Goal: Task Accomplishment & Management: Use online tool/utility

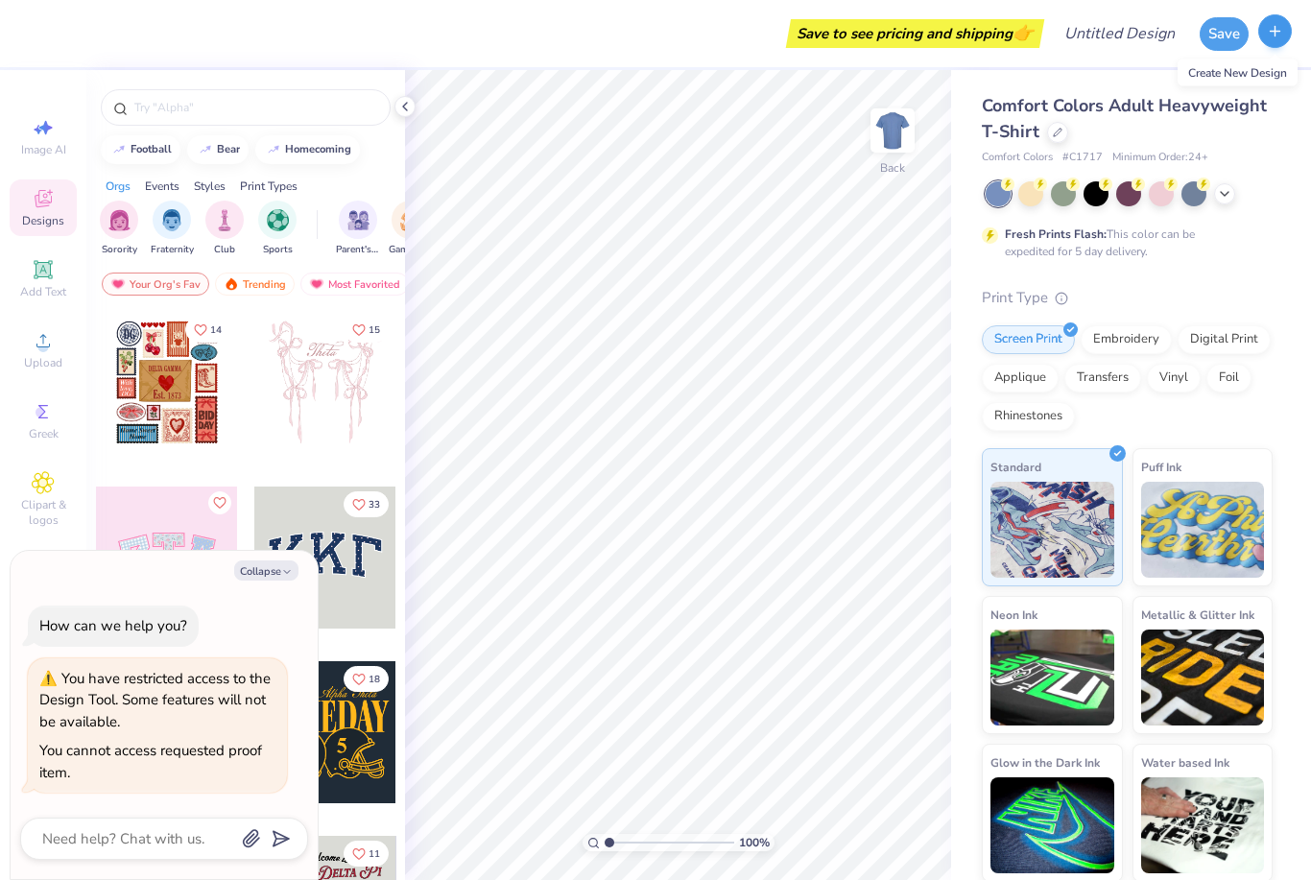
click at [1282, 33] on icon "button" at bounding box center [1275, 31] width 16 height 16
type textarea "x"
click at [1118, 40] on input "Design Title" at bounding box center [1143, 33] width 94 height 38
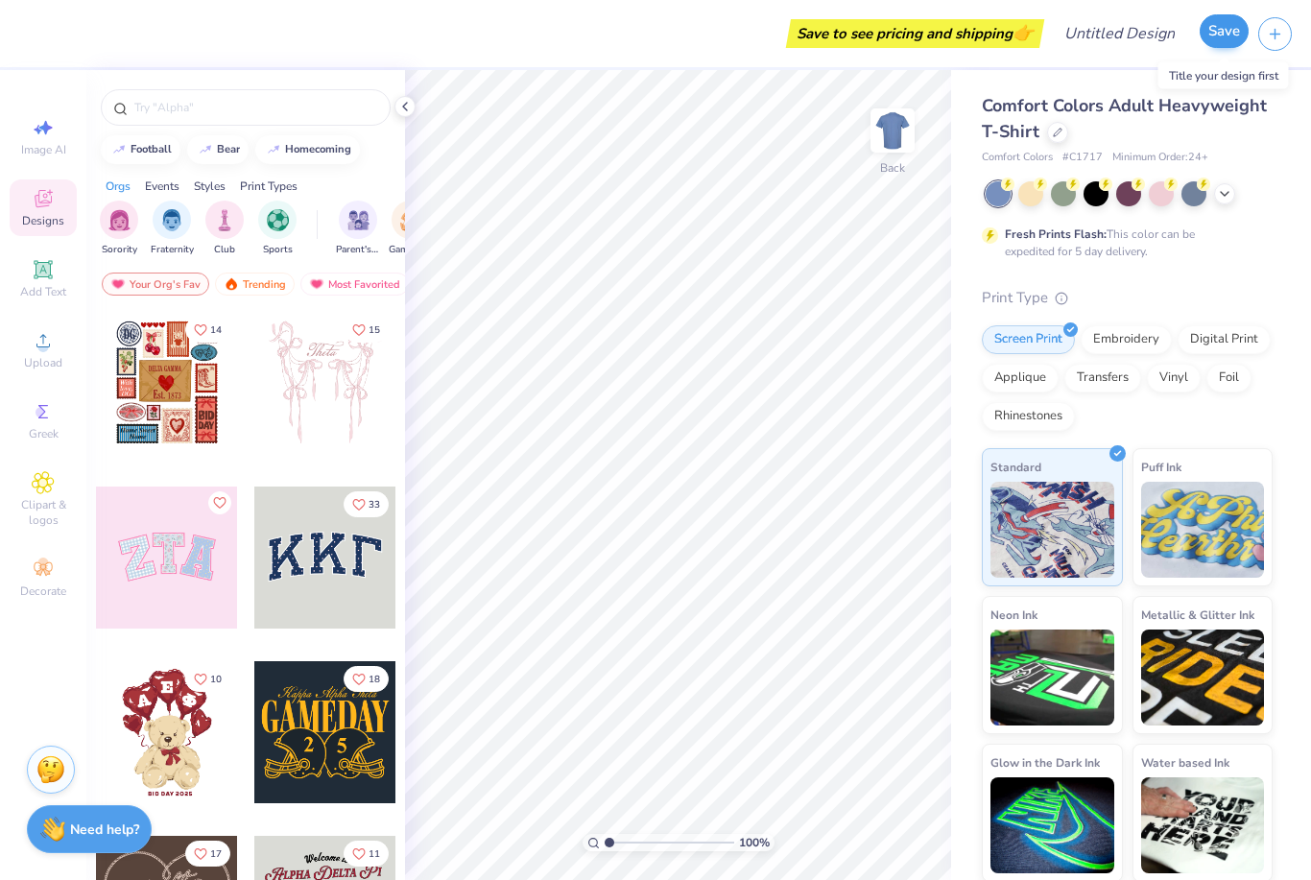
click at [1219, 34] on button "Save" at bounding box center [1224, 31] width 49 height 34
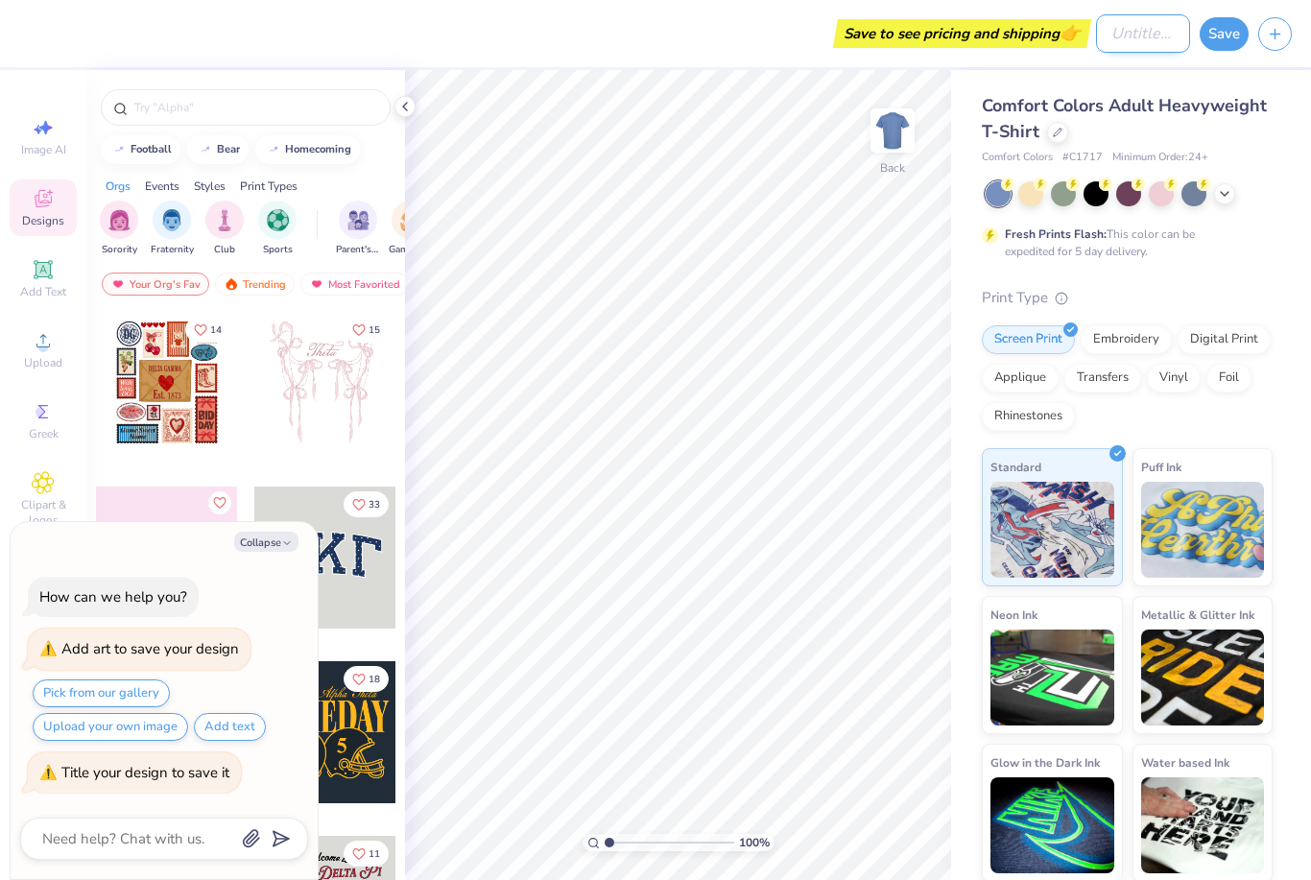
click at [1104, 38] on input "Design Title" at bounding box center [1143, 33] width 94 height 38
click at [1288, 26] on button "button" at bounding box center [1275, 31] width 34 height 34
click at [272, 545] on button "Collapse" at bounding box center [266, 542] width 64 height 20
type textarea "x"
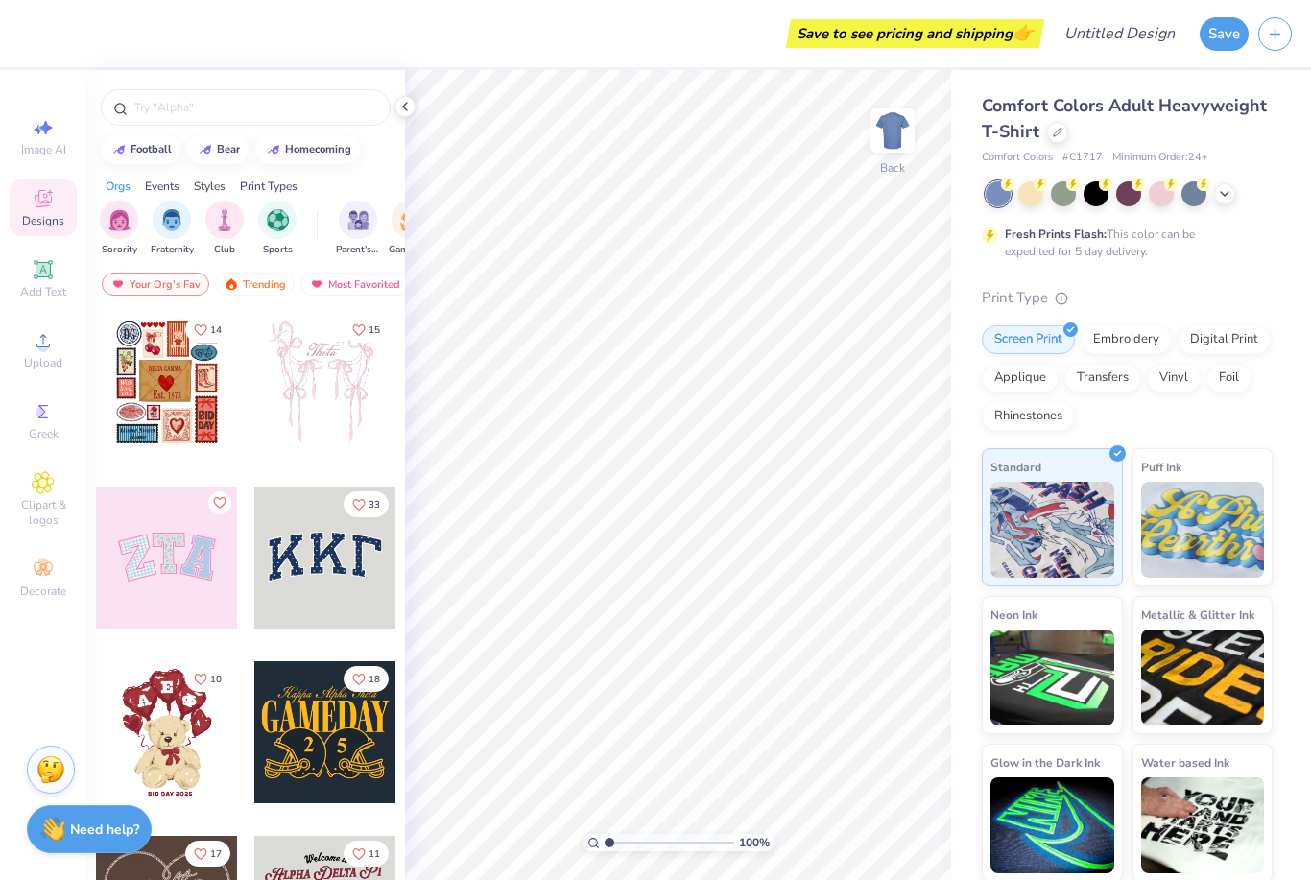
click at [938, 36] on div "Save to see pricing and shipping 👉" at bounding box center [915, 33] width 249 height 29
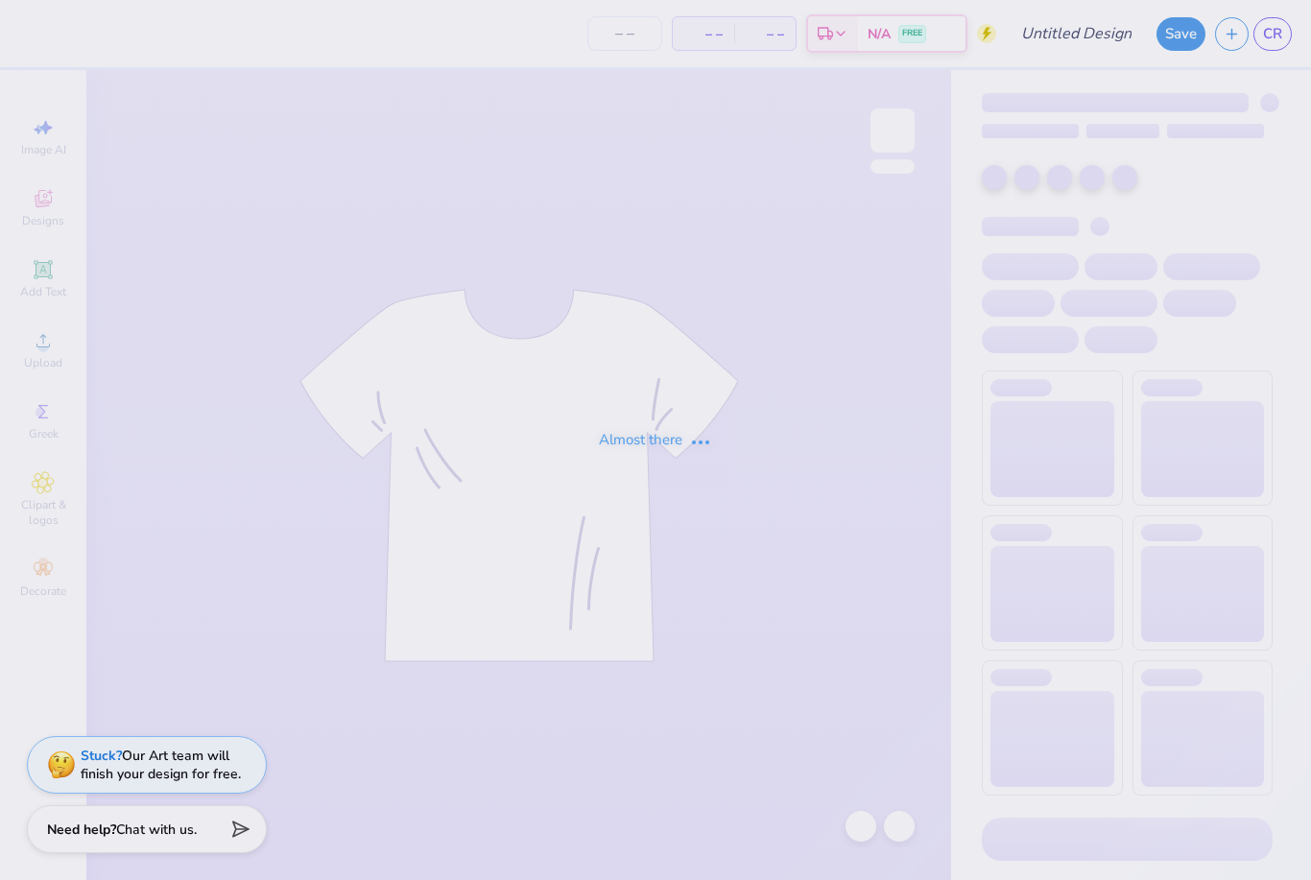
type input "Design 2"
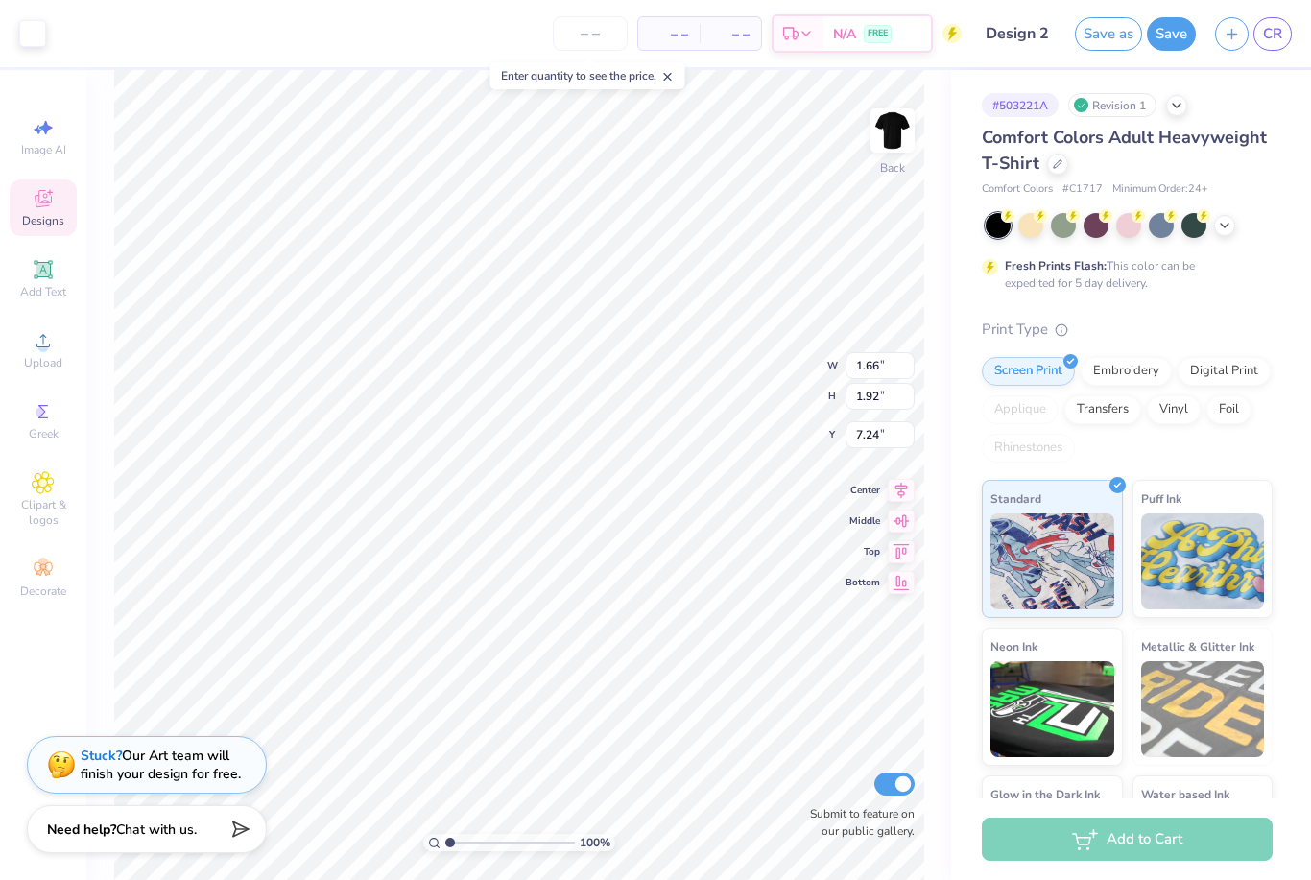
type input "9.82"
type input "5.97"
type input "5.09"
click at [962, 255] on div "# 503221A Revision 1 Comfort Colors Adult Heavyweight T-Shirt Comfort Colors # …" at bounding box center [1131, 491] width 360 height 843
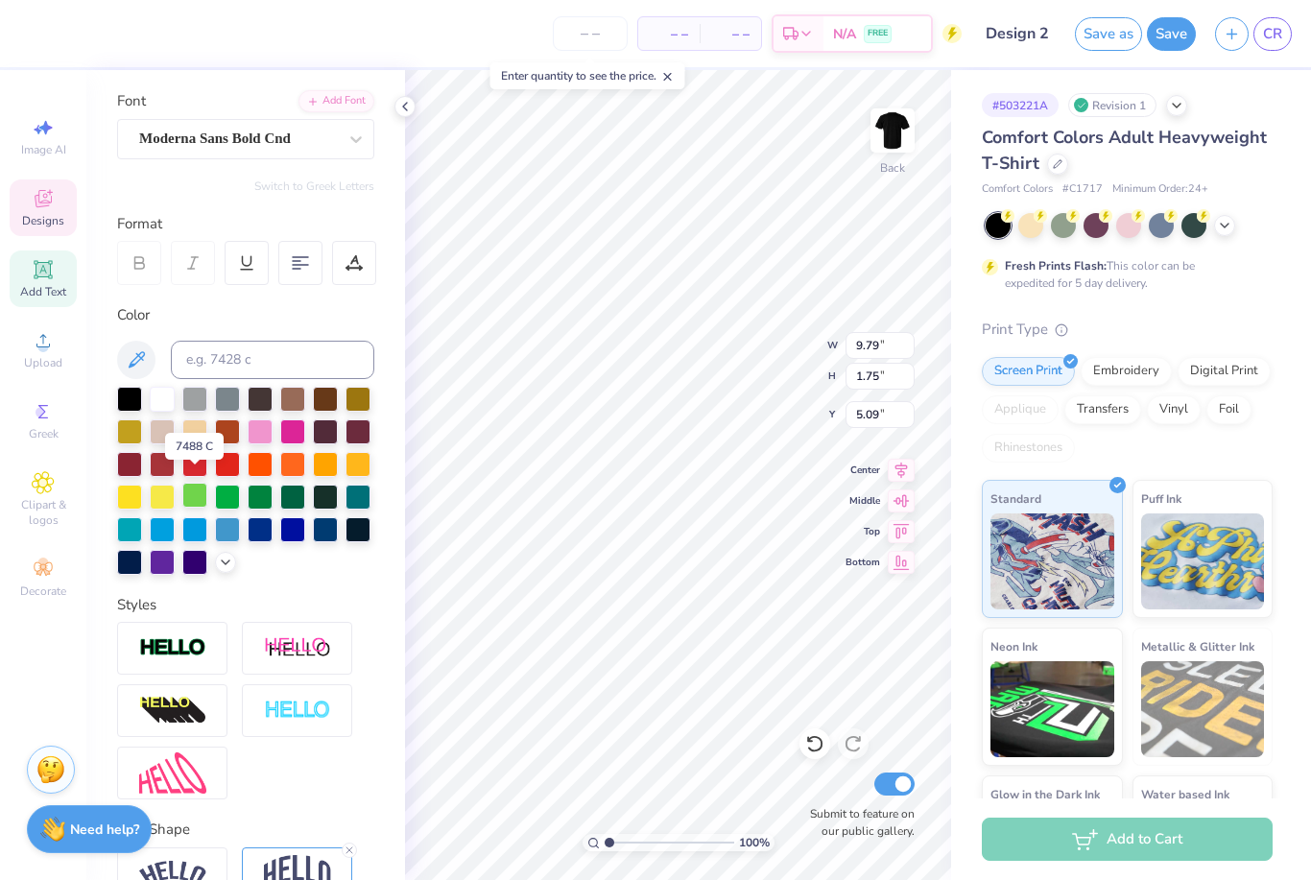
scroll to position [144, 0]
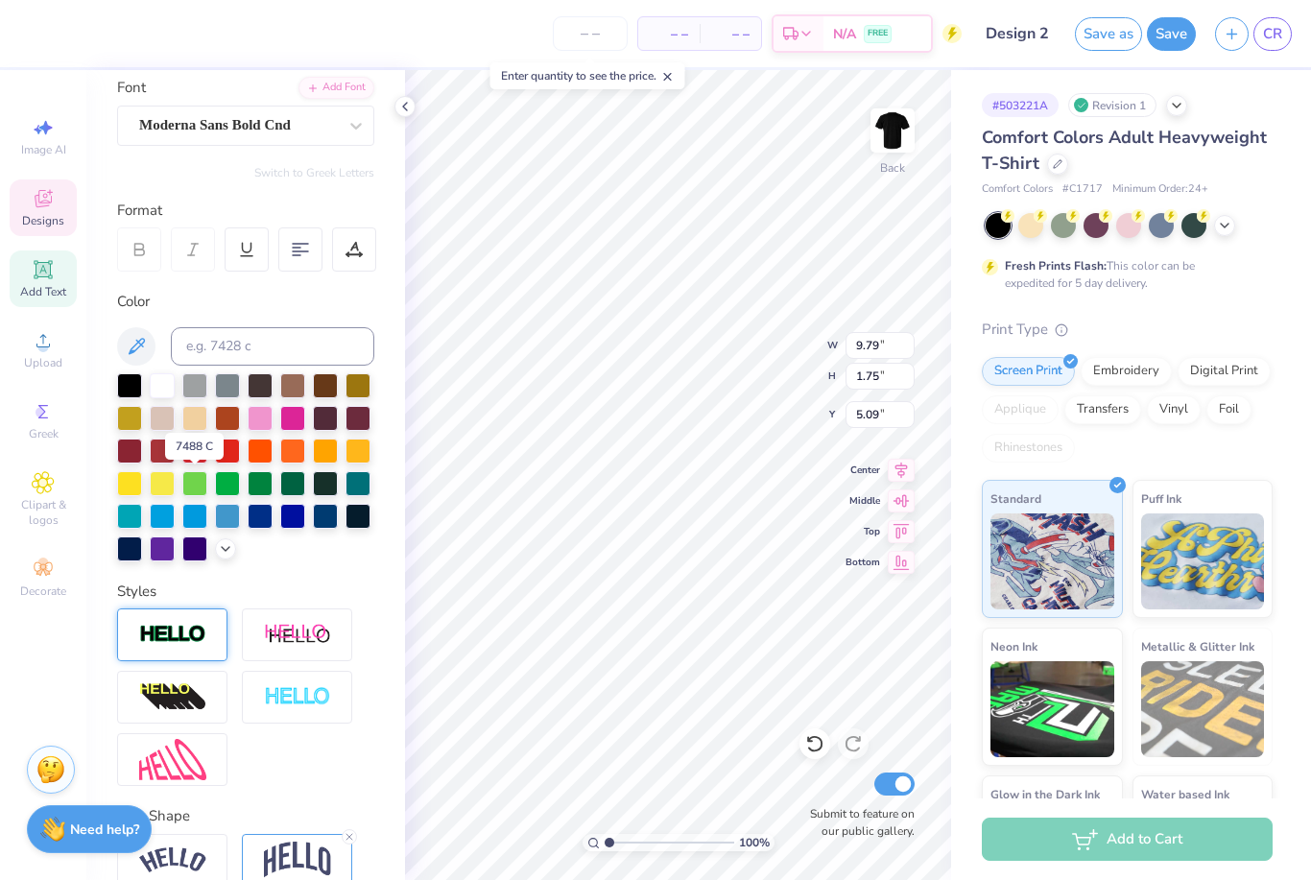
click at [183, 634] on img at bounding box center [172, 635] width 67 height 22
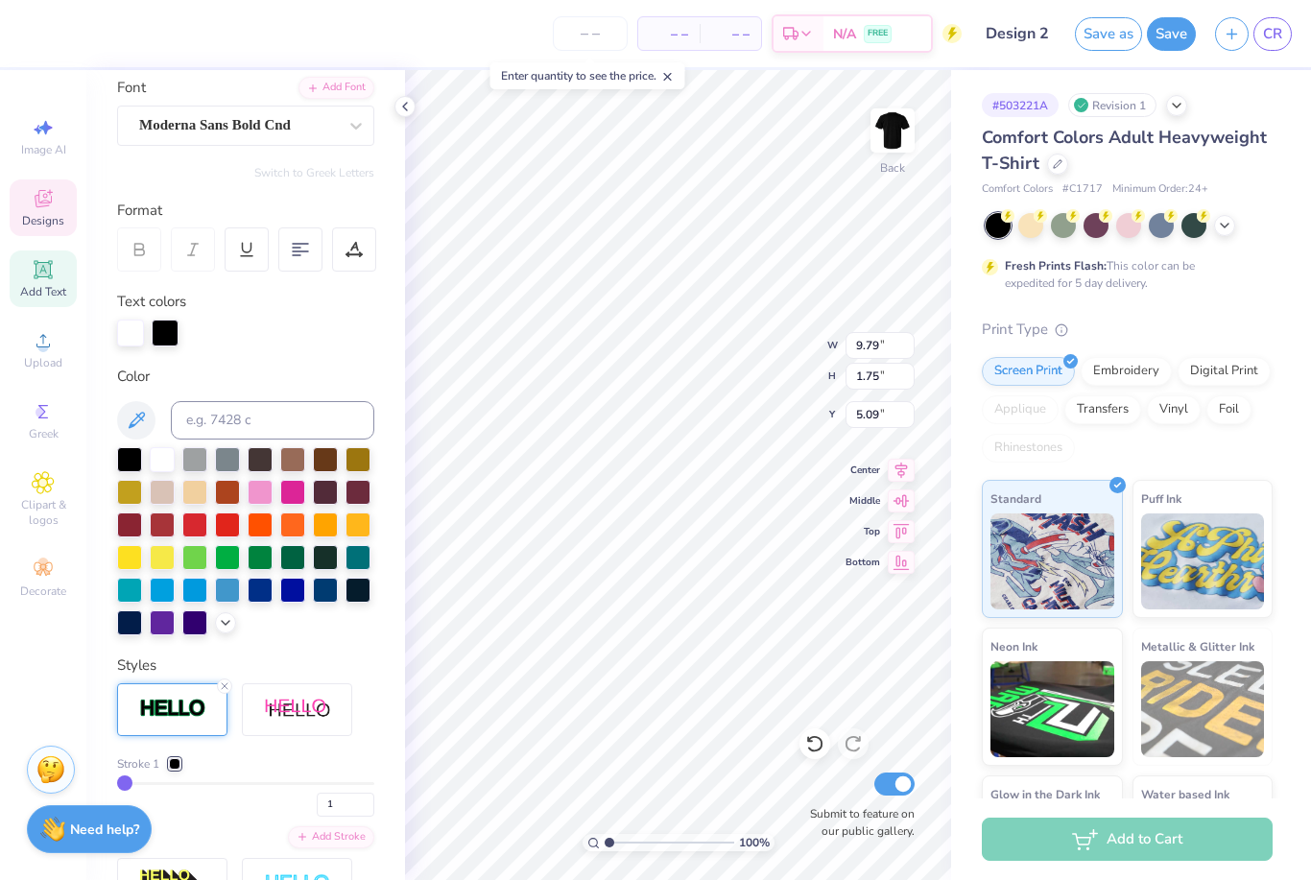
type input "9.80"
type input "1.76"
type input "5.08"
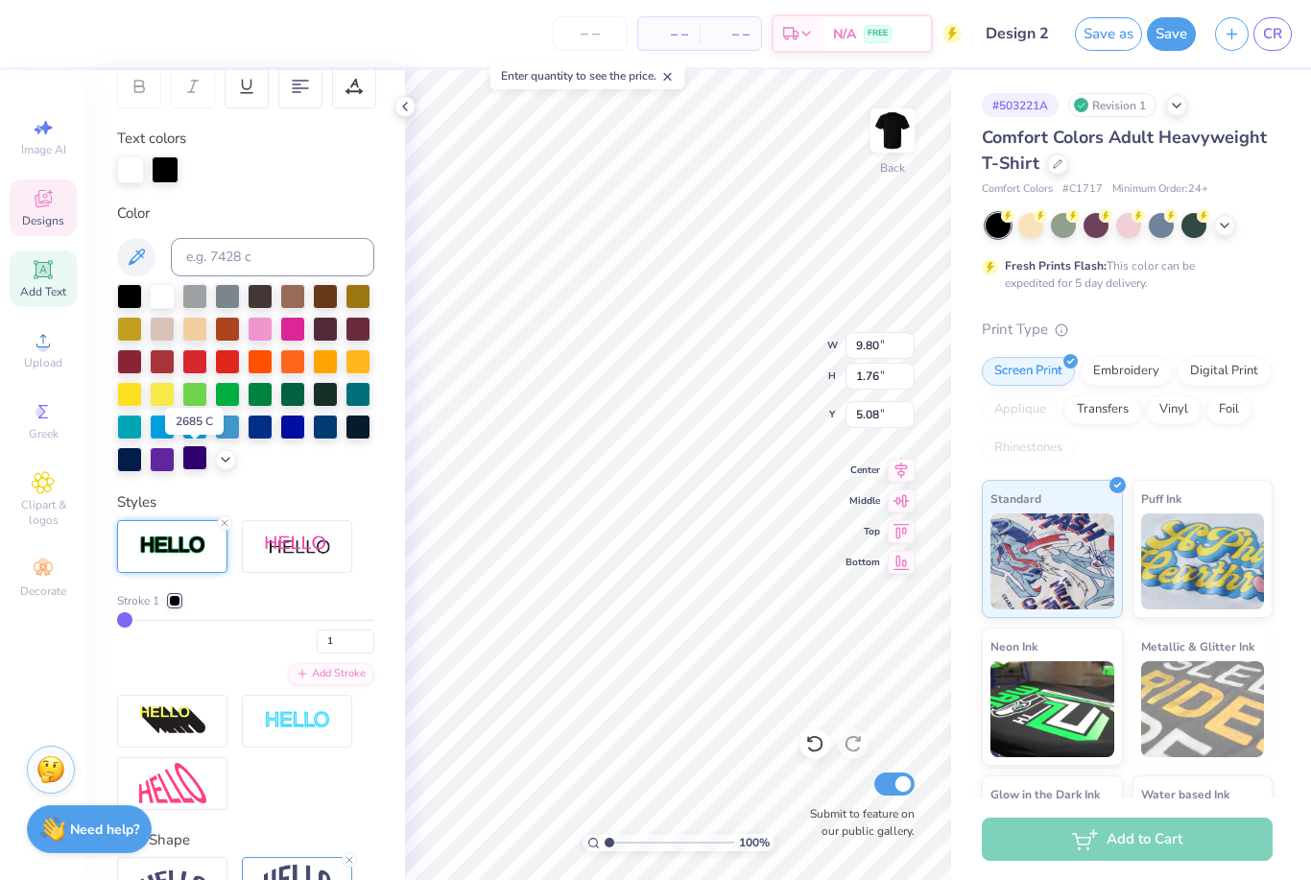
scroll to position [308, 0]
click at [170, 603] on div at bounding box center [175, 600] width 12 height 12
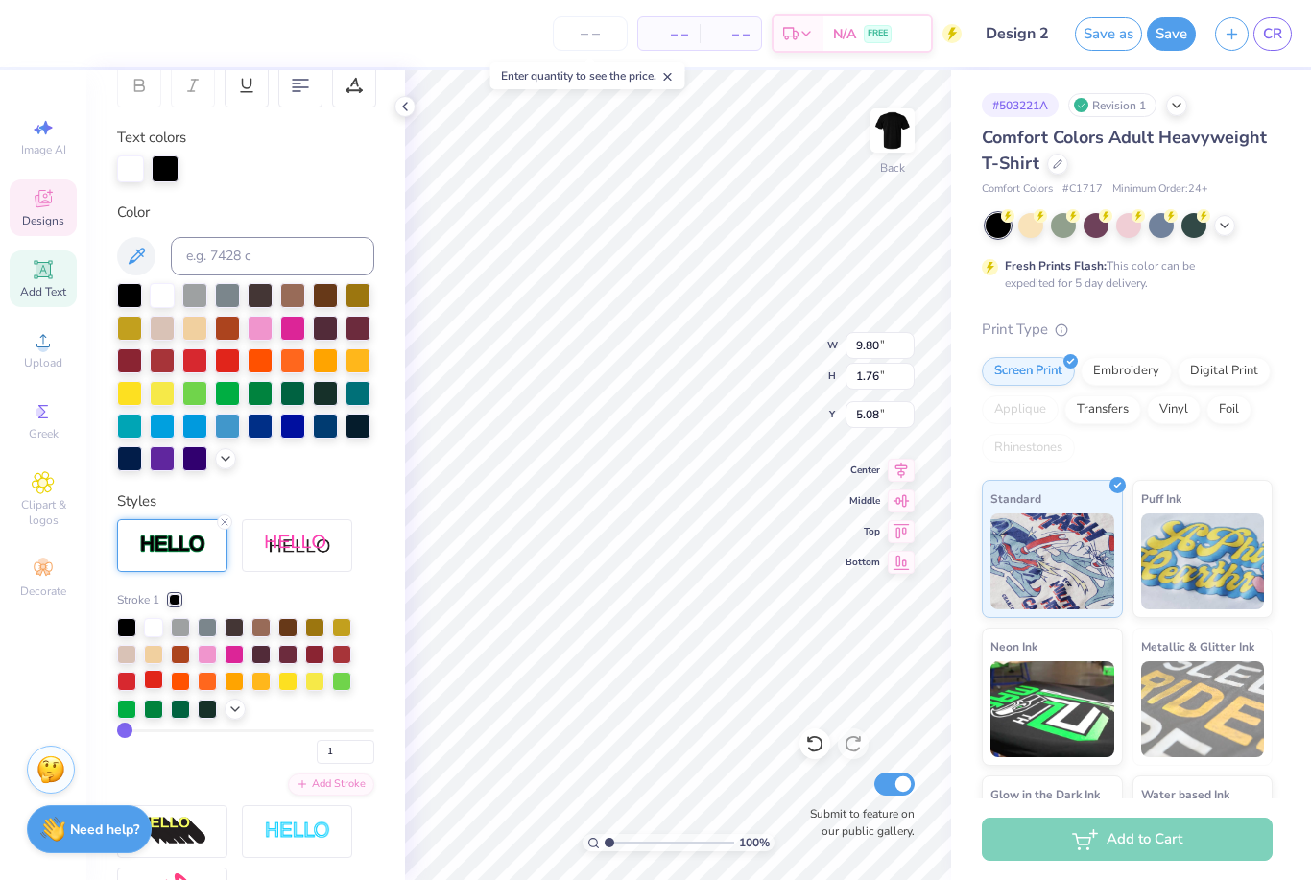
click at [147, 688] on div at bounding box center [153, 679] width 19 height 19
click at [358, 751] on input "1" at bounding box center [346, 752] width 58 height 24
type input "1"
type input "5"
type input "4"
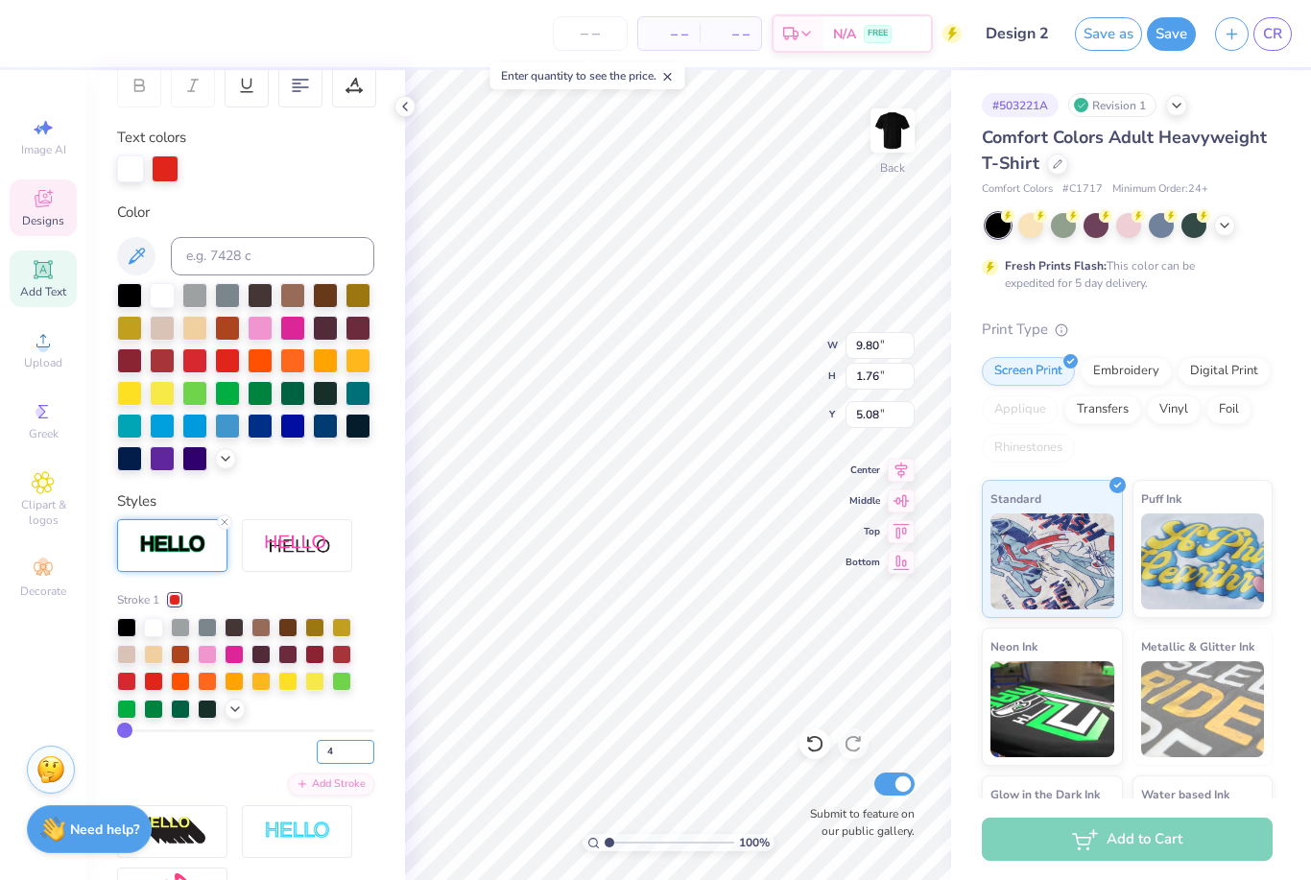
type input "4"
type input "9.82"
type input "1.79"
type input "5.07"
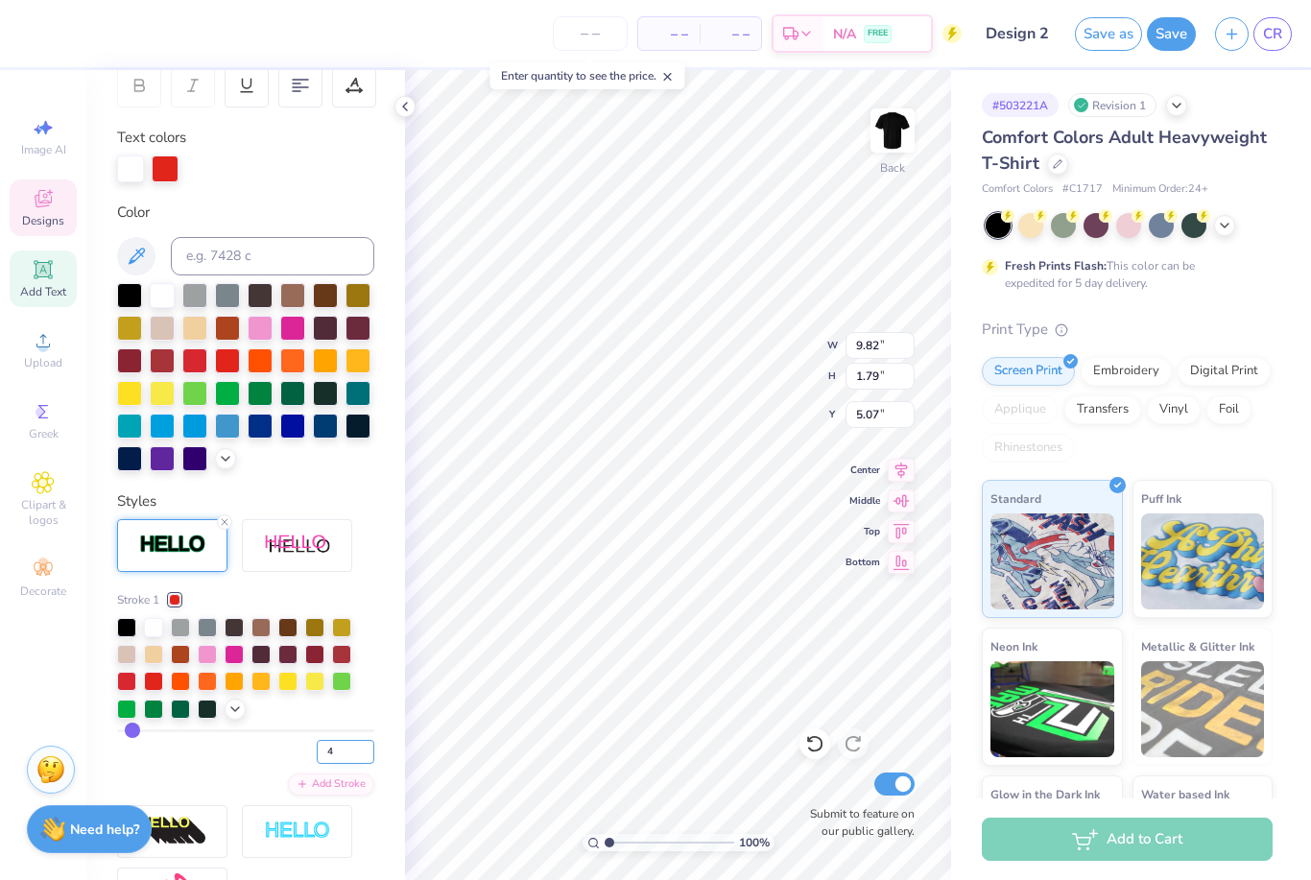
click at [343, 753] on input "4" at bounding box center [346, 752] width 58 height 24
type input "5"
type input "9.83"
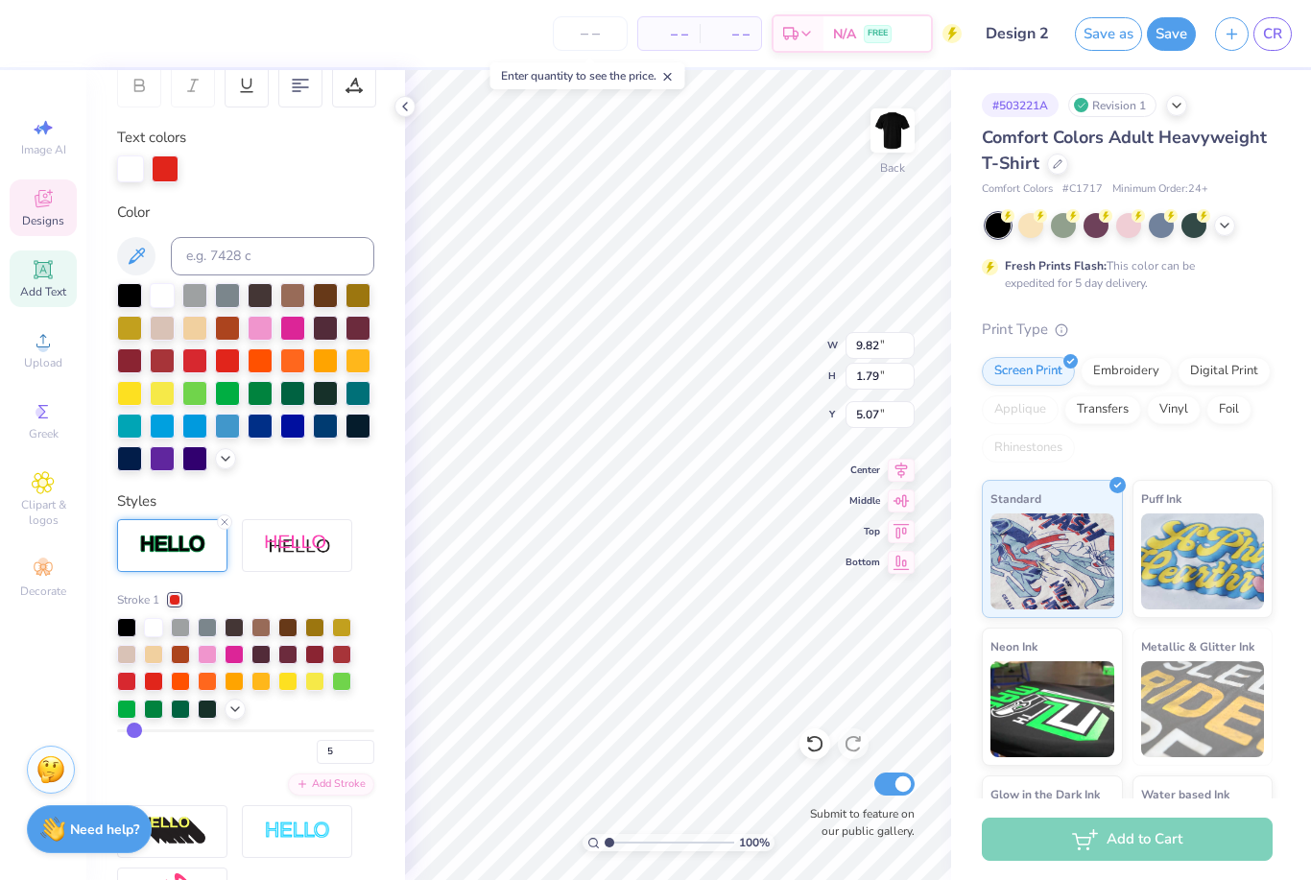
type input "1.80"
type input "5.06"
type input "9.82"
type input "1.48"
type input "9.58"
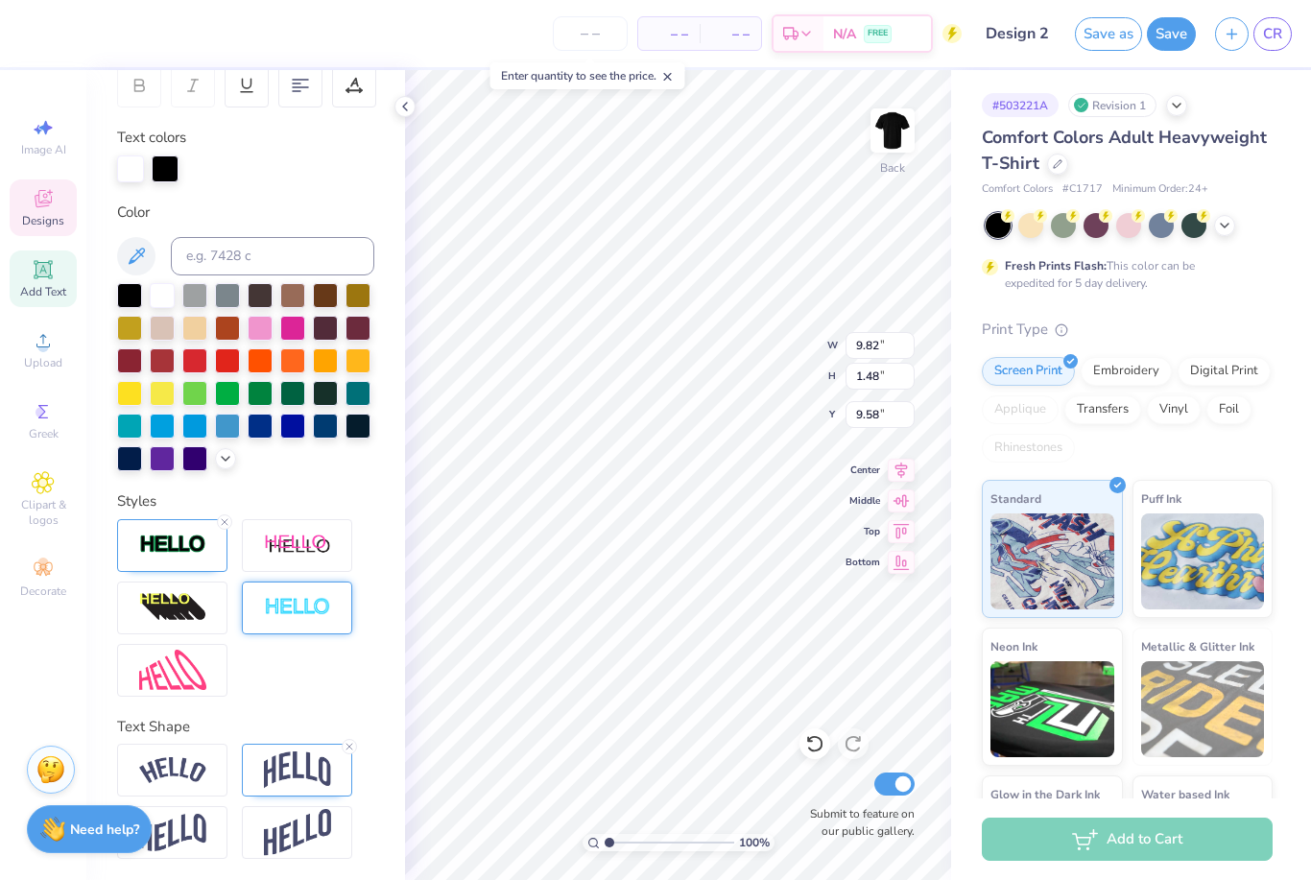
type input "9.83"
click at [195, 556] on img at bounding box center [172, 545] width 67 height 22
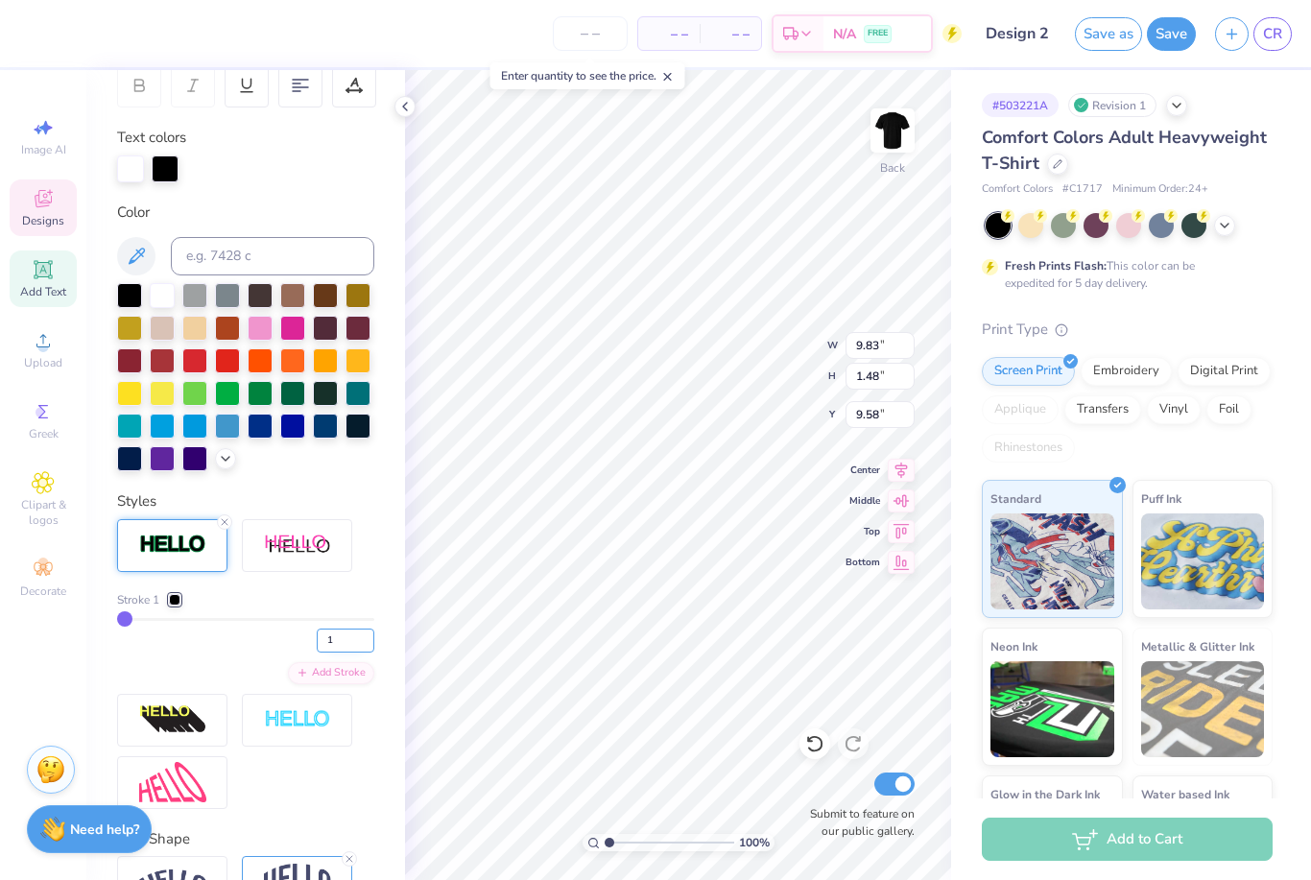
click at [340, 647] on input "1" at bounding box center [346, 641] width 58 height 24
type input "5"
click at [171, 603] on div at bounding box center [175, 600] width 12 height 12
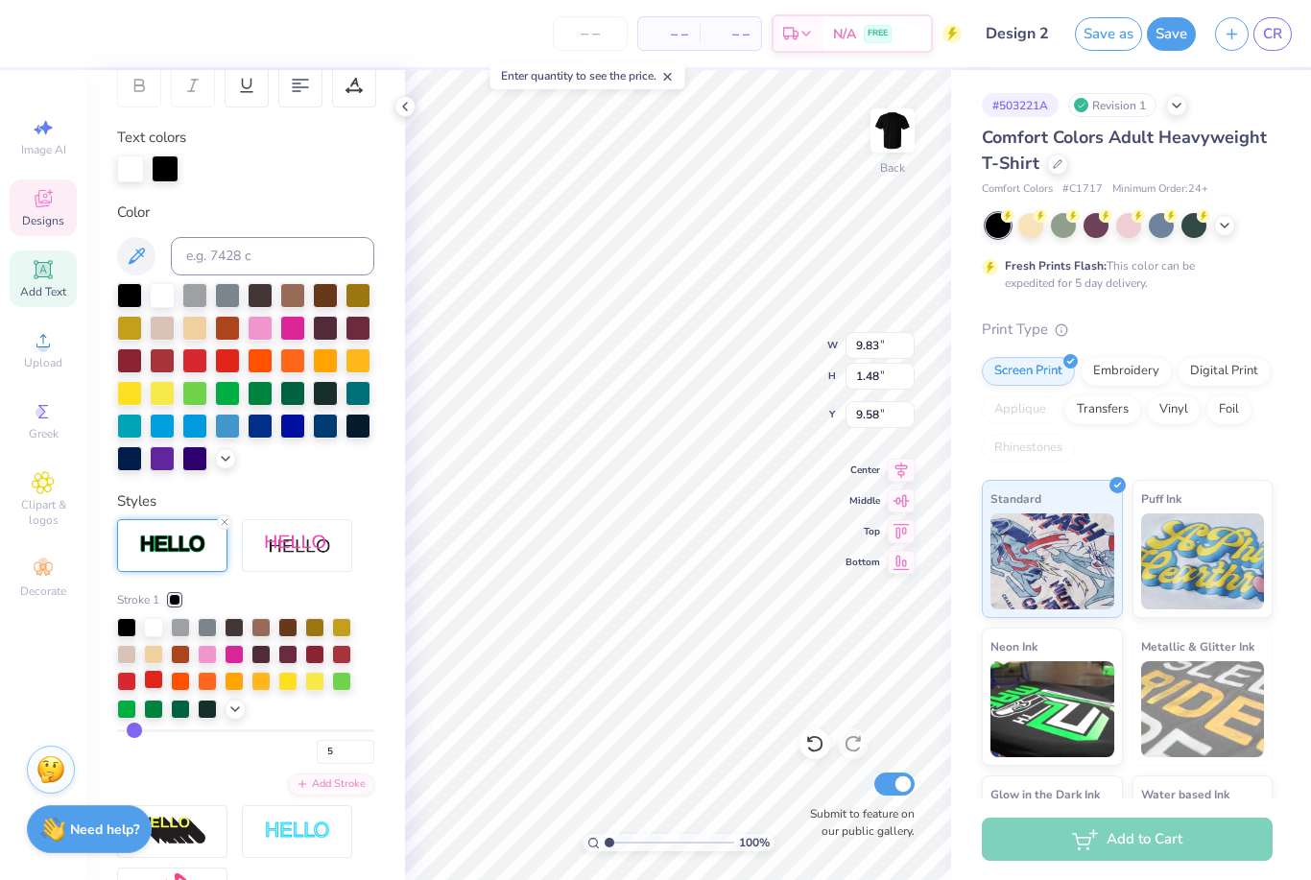
type input "9.86"
type input "1.51"
type input "9.56"
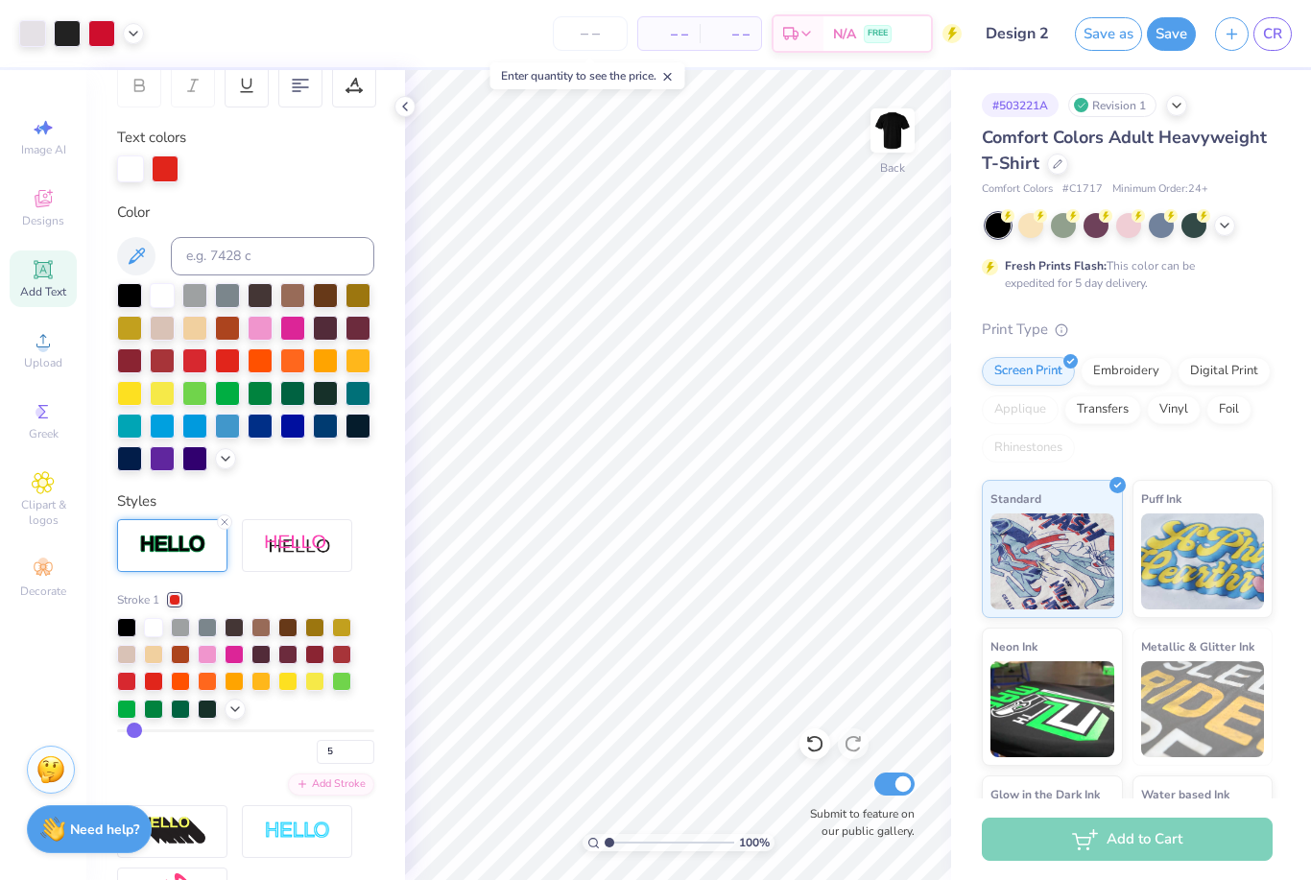
click at [400, 109] on icon at bounding box center [404, 106] width 15 height 15
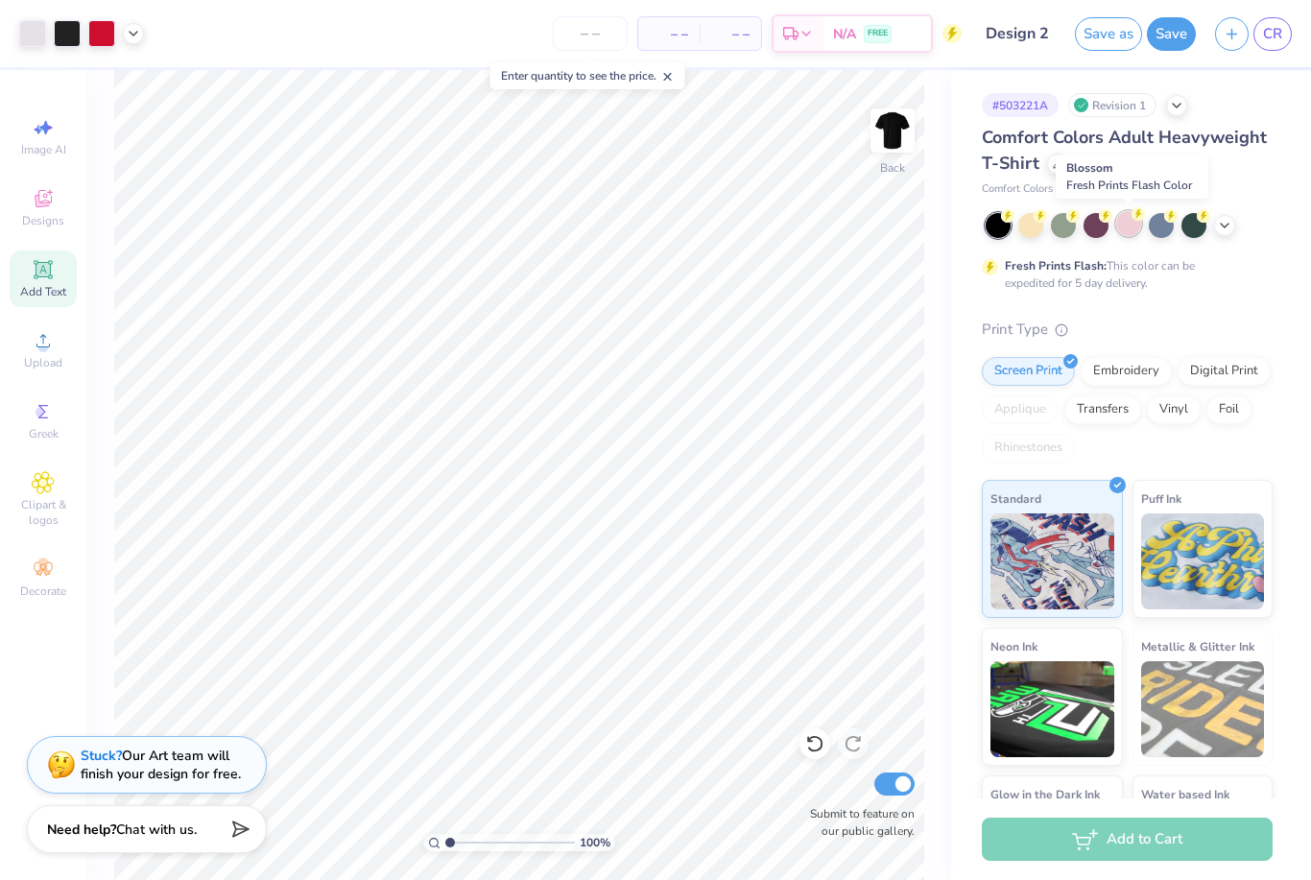
click at [1124, 224] on div at bounding box center [1128, 223] width 25 height 25
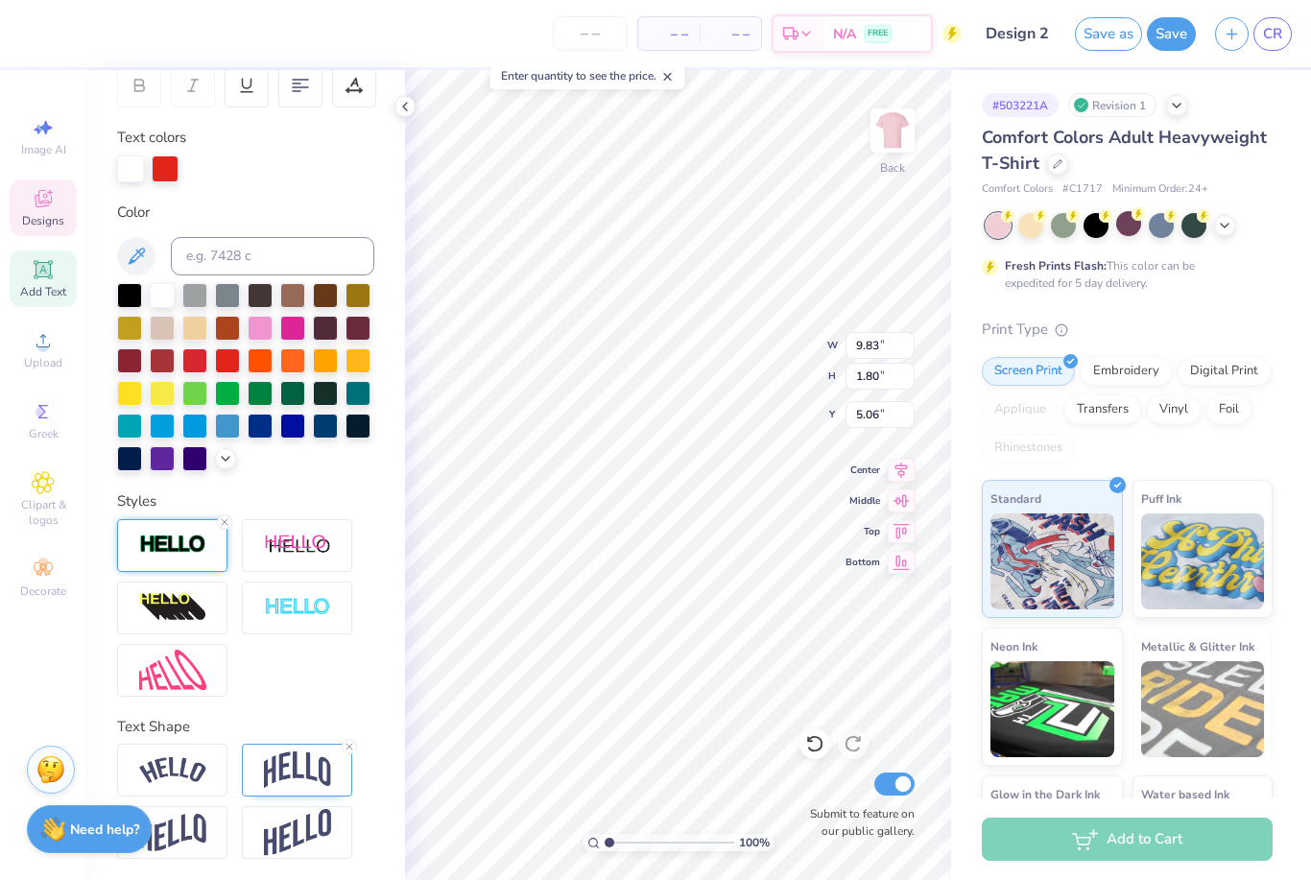
click at [181, 537] on img at bounding box center [172, 545] width 67 height 22
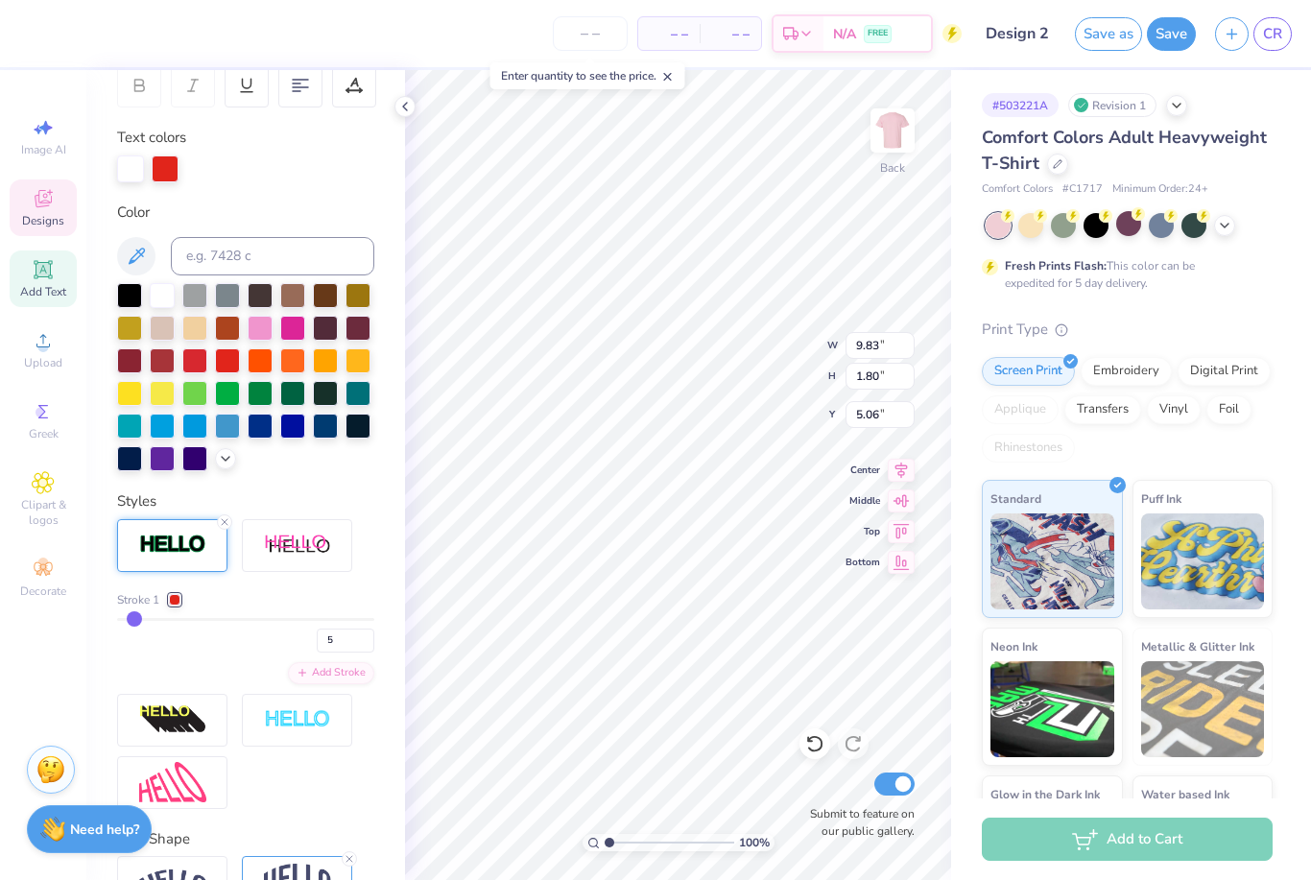
click at [176, 594] on div at bounding box center [175, 600] width 12 height 12
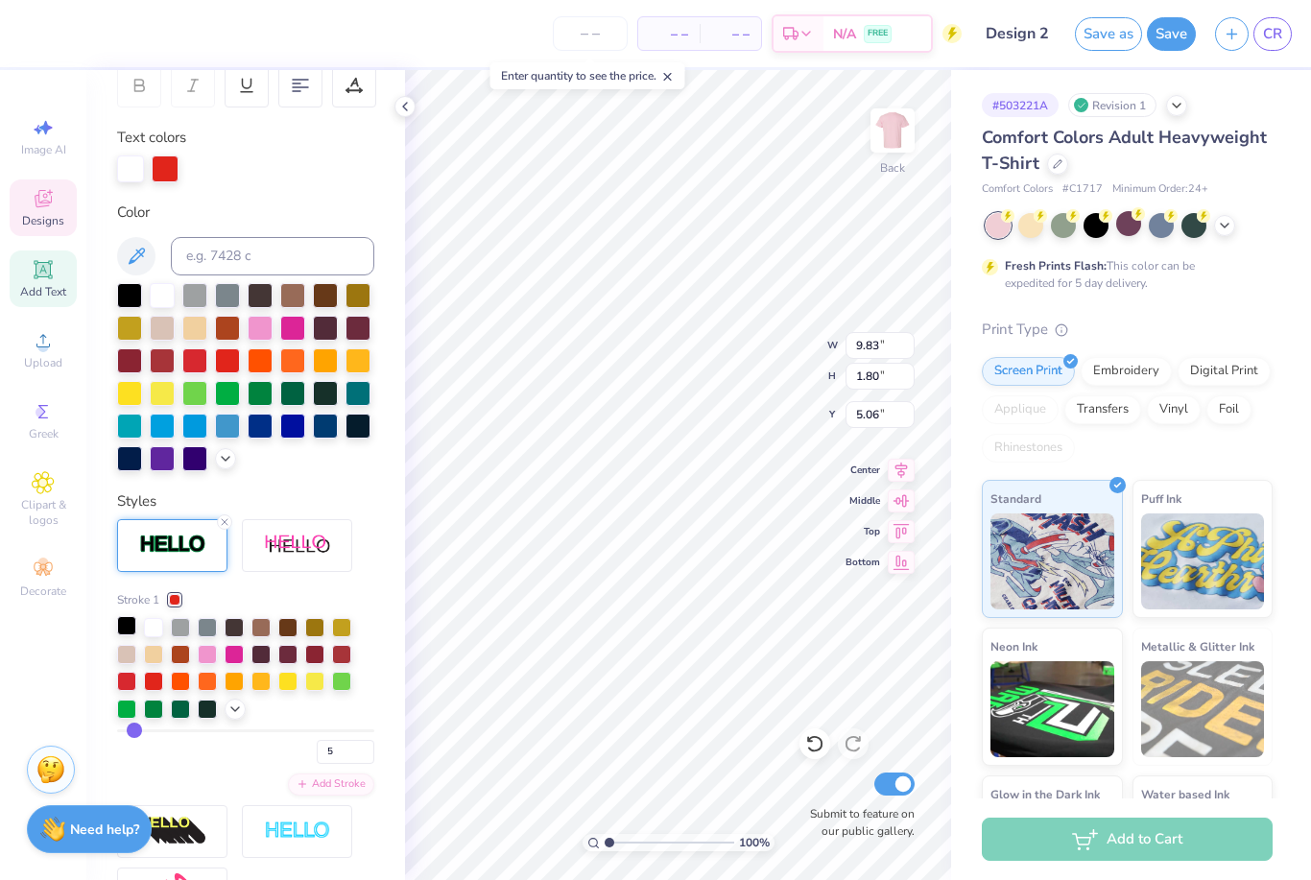
click at [124, 623] on div at bounding box center [126, 625] width 19 height 19
type input "9.86"
type input "1.51"
type input "9.56"
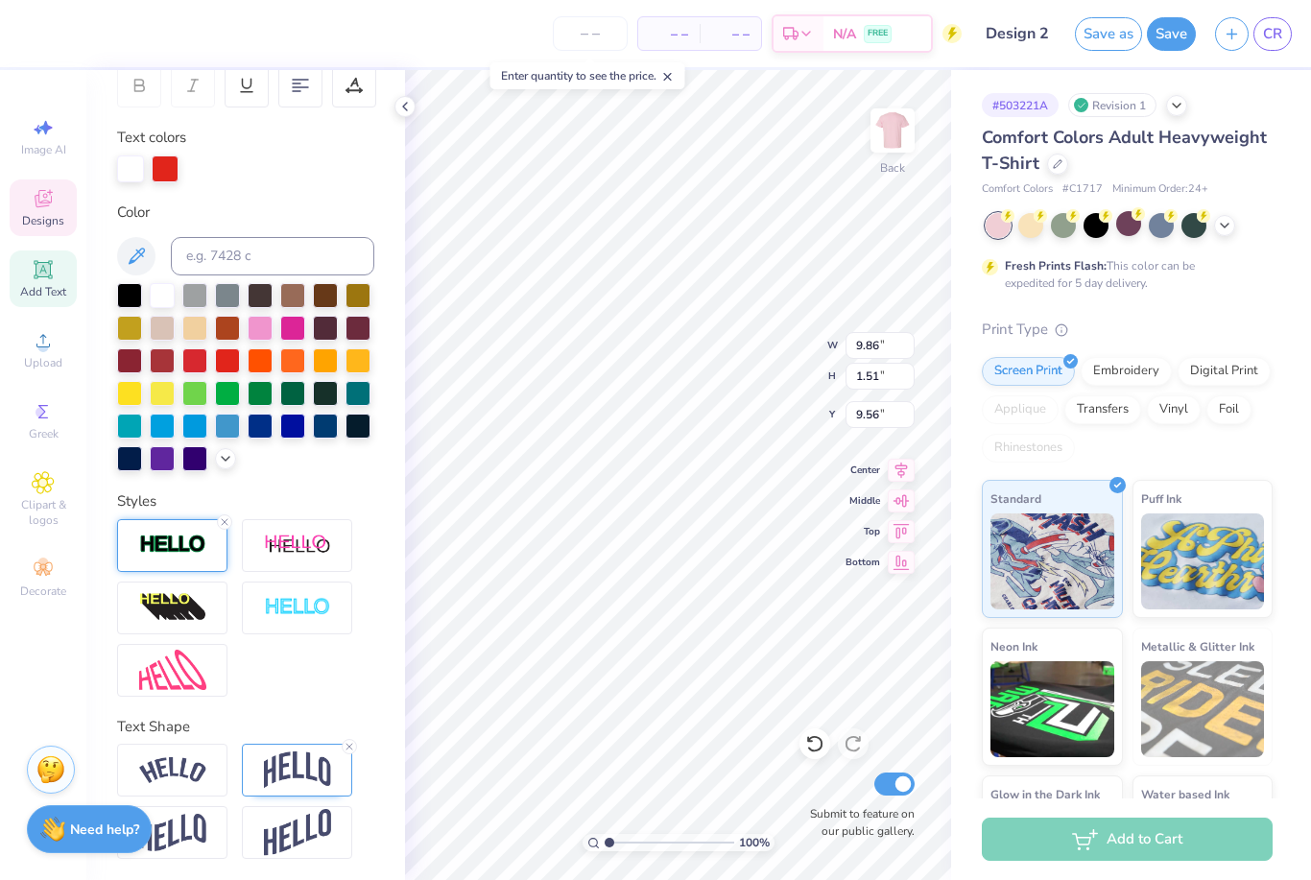
click at [189, 549] on img at bounding box center [172, 545] width 67 height 22
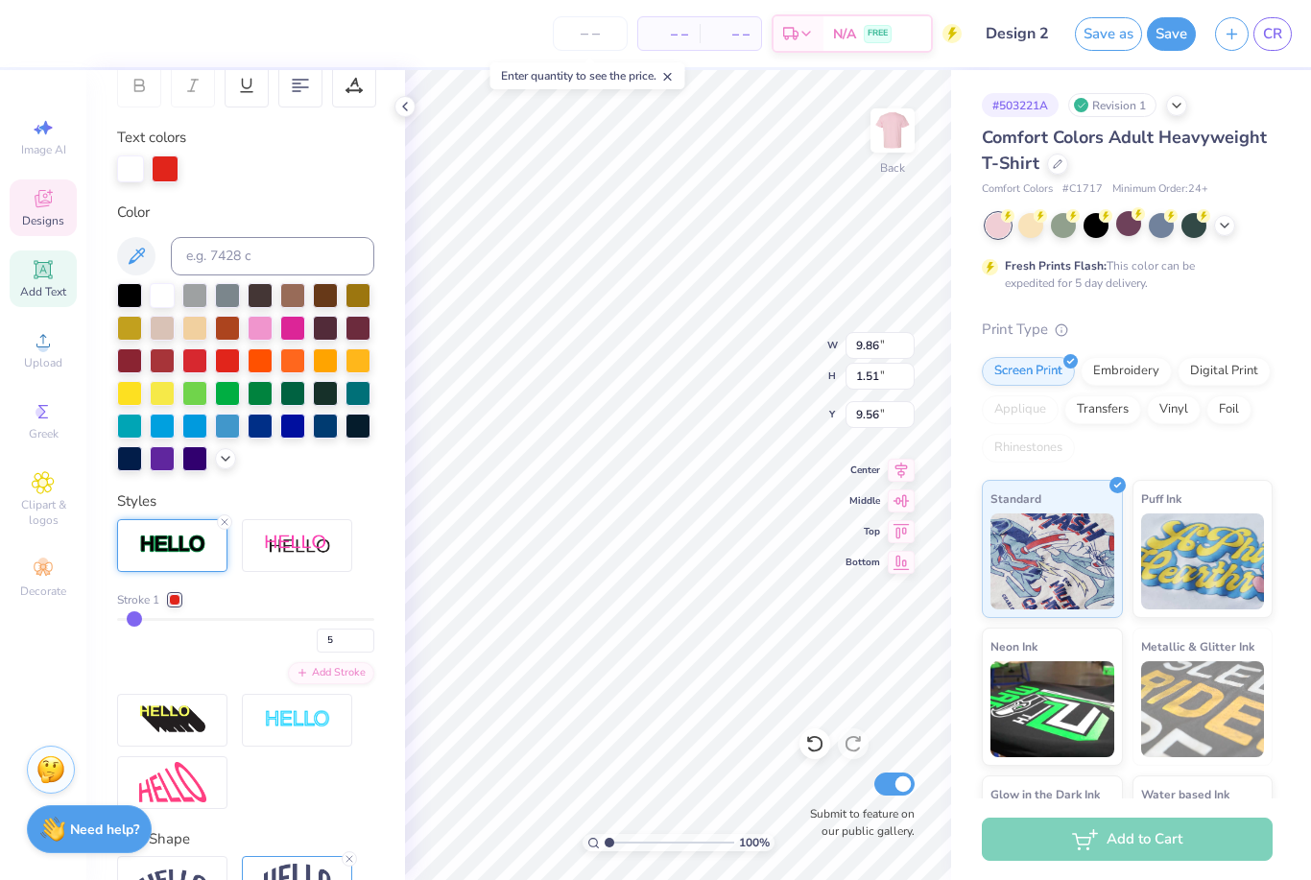
click at [179, 601] on div at bounding box center [175, 600] width 12 height 12
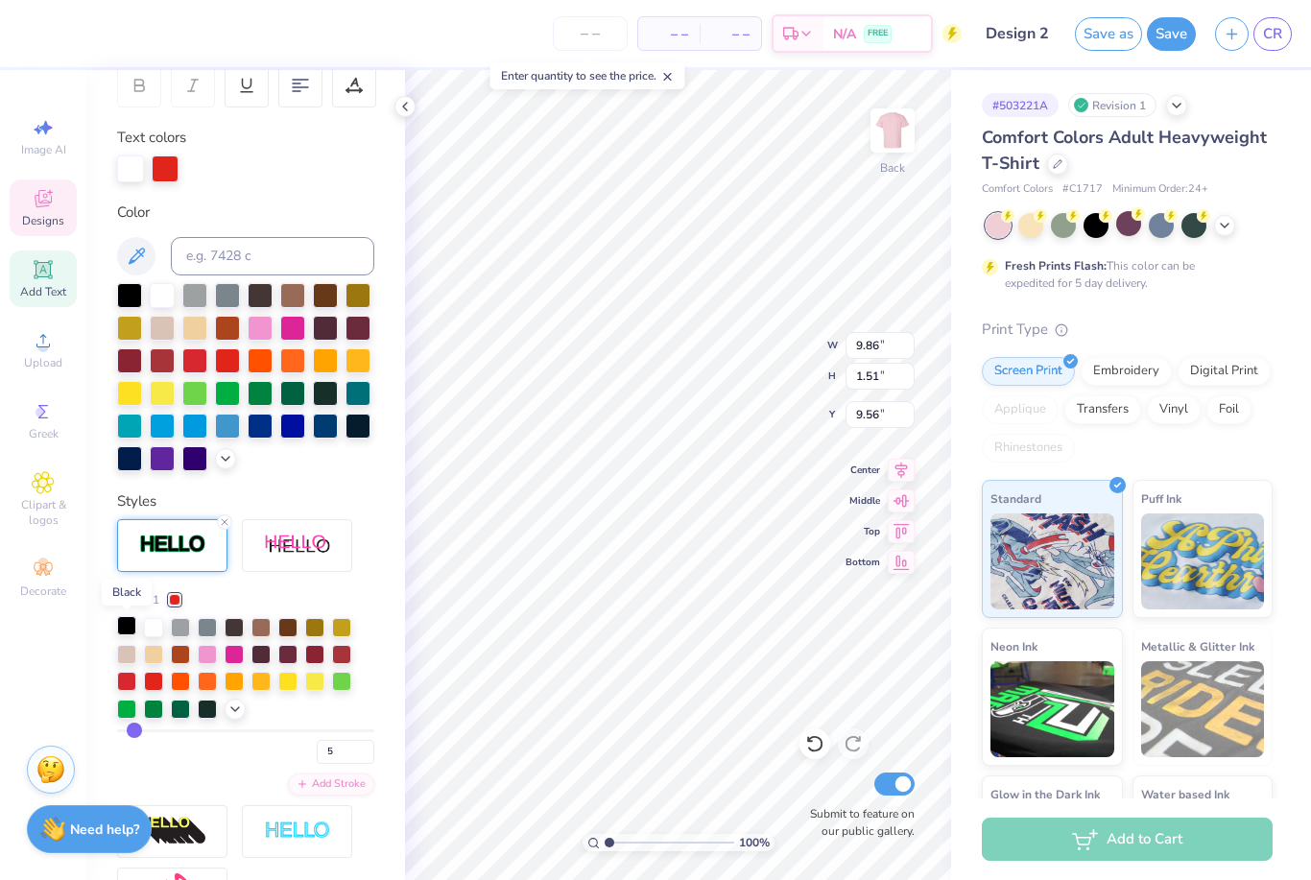
click at [128, 630] on div at bounding box center [126, 625] width 19 height 19
click at [403, 110] on icon at bounding box center [404, 106] width 15 height 15
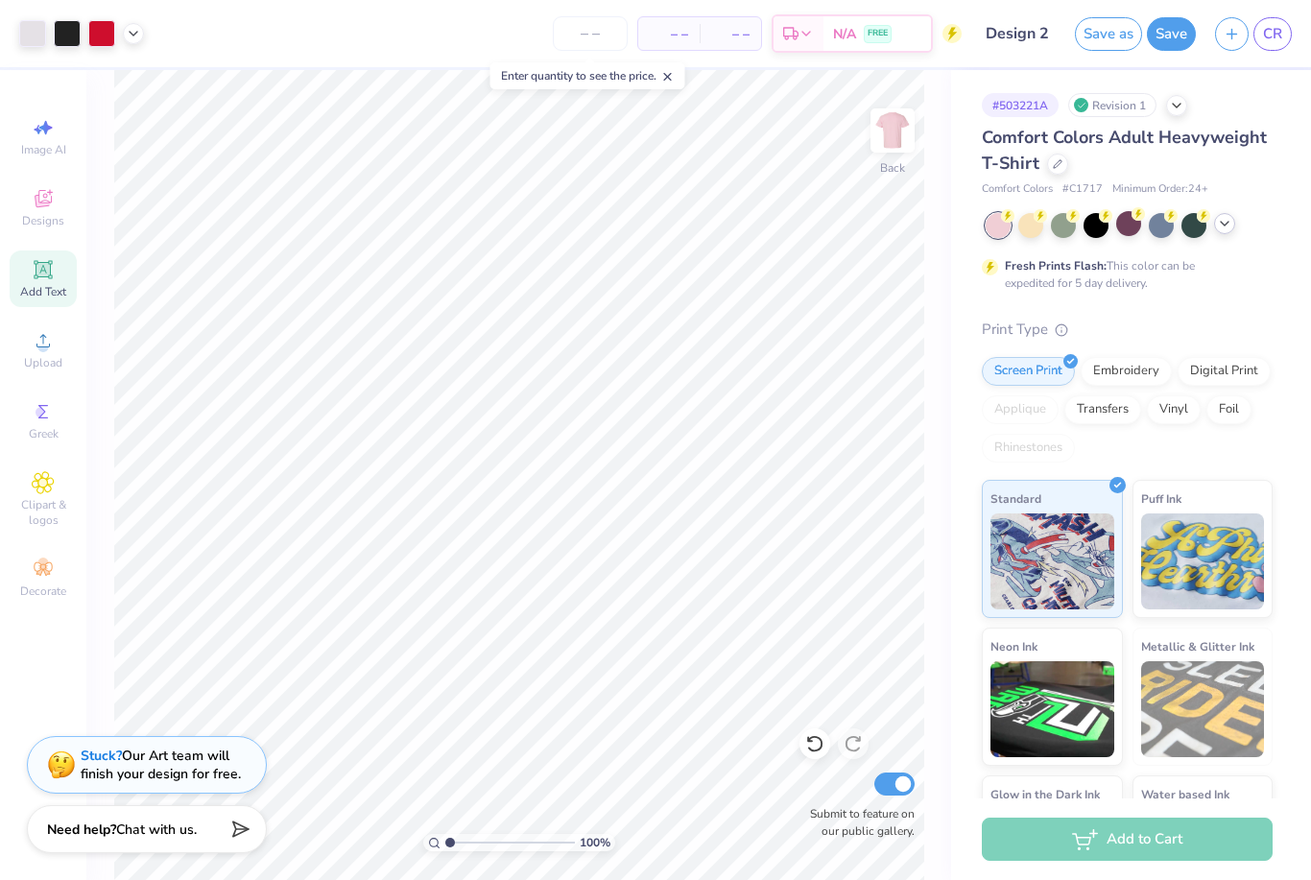
click at [1223, 226] on icon at bounding box center [1224, 223] width 15 height 15
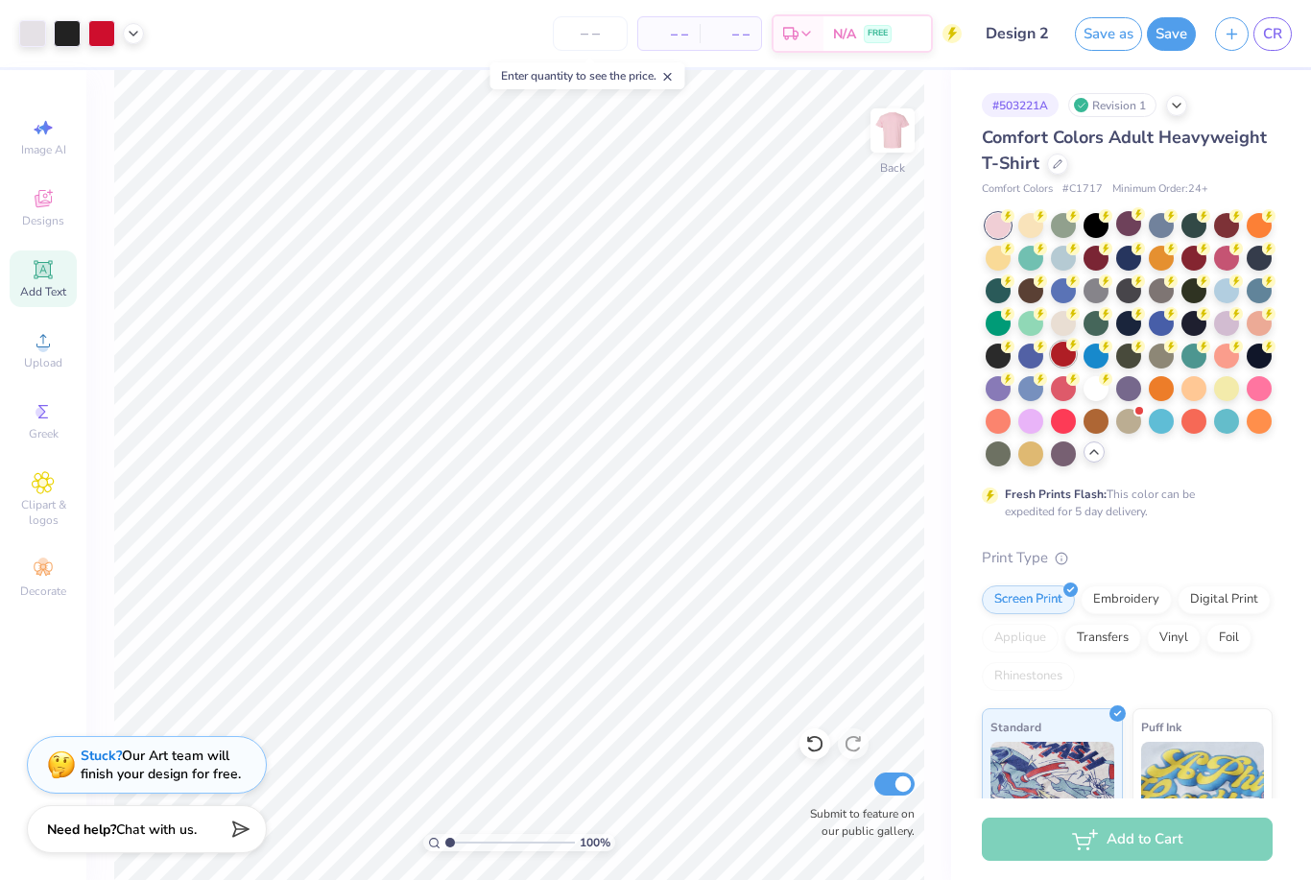
click at [1067, 355] on div at bounding box center [1063, 354] width 25 height 25
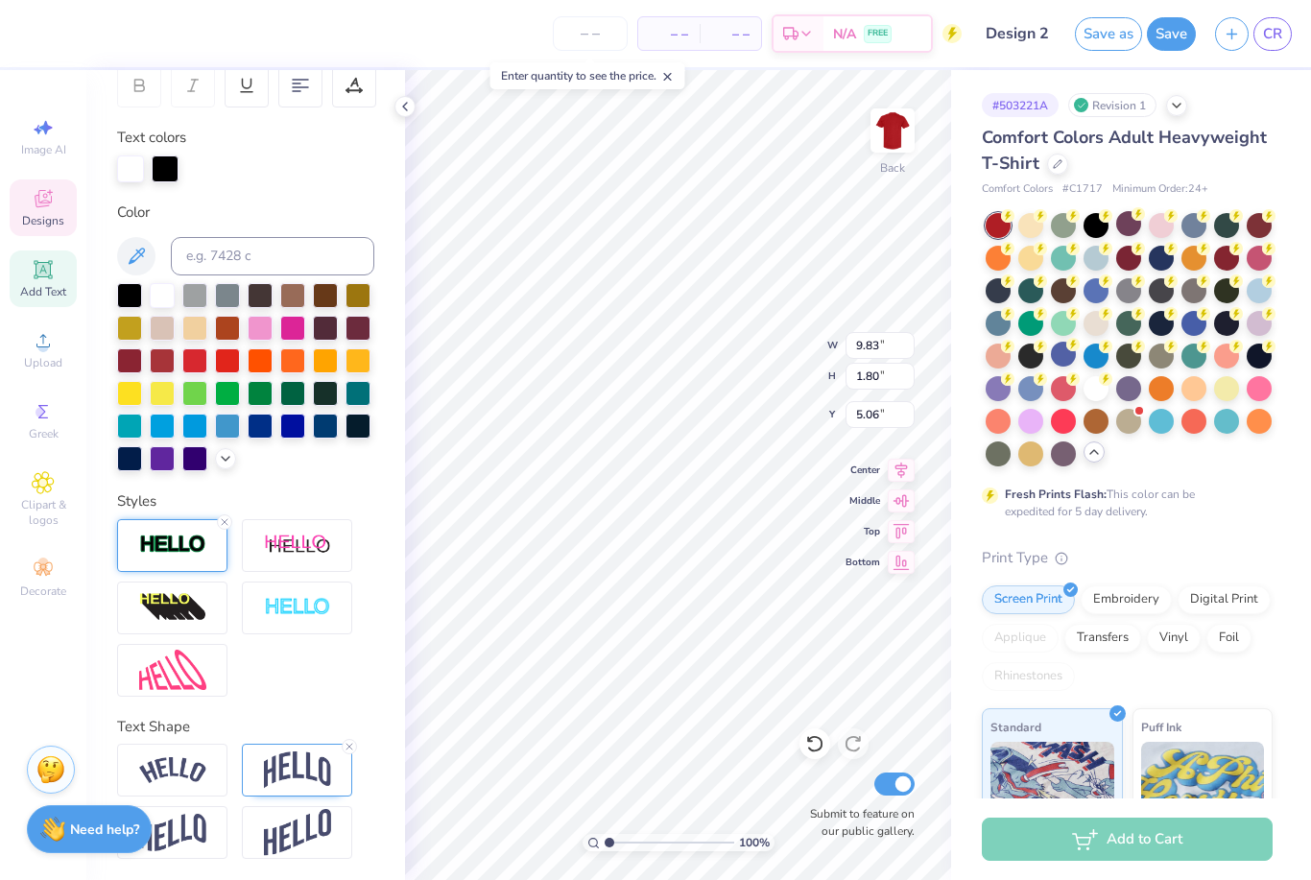
click at [189, 559] on div at bounding box center [172, 545] width 110 height 53
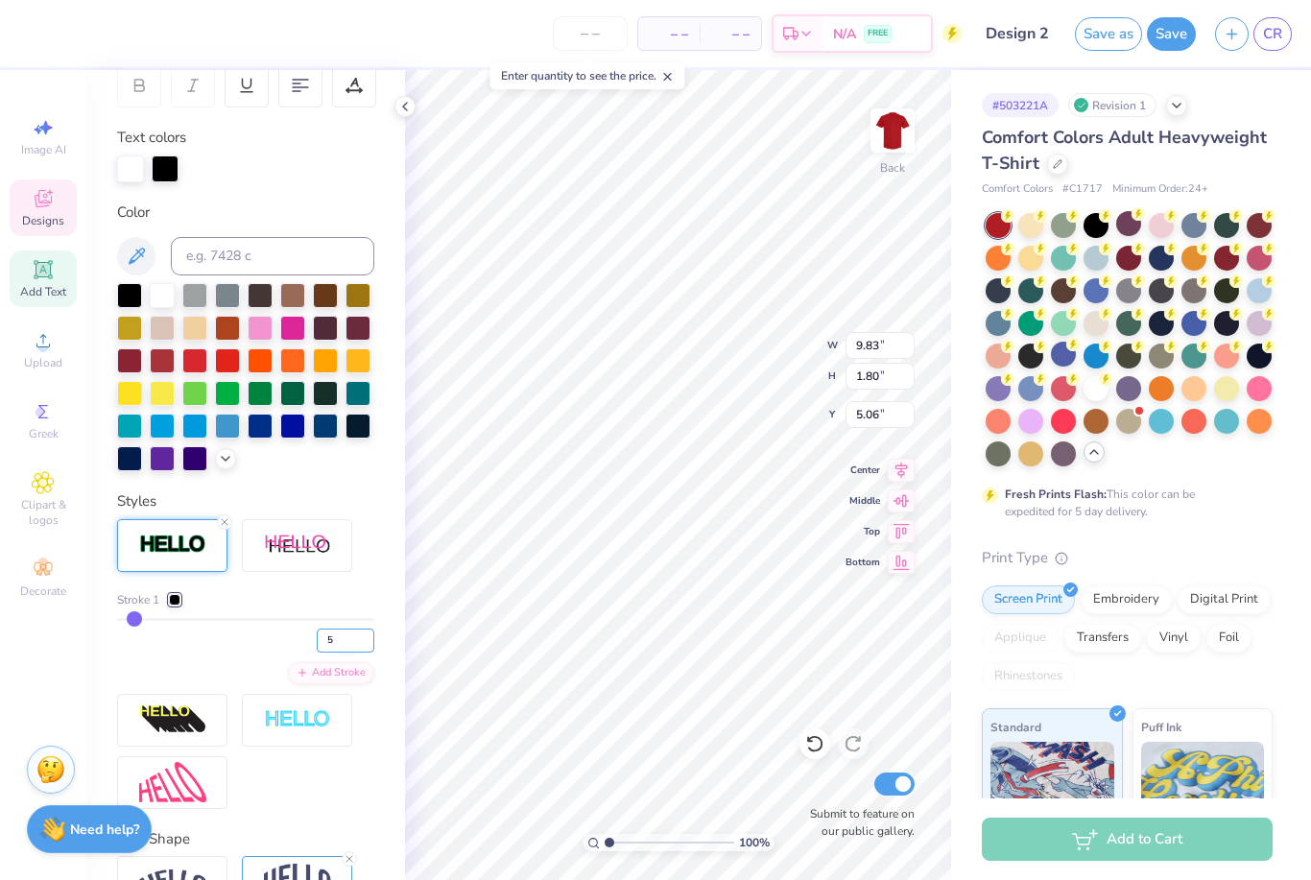
click at [348, 645] on input "5" at bounding box center [346, 641] width 58 height 24
type input "7"
type input "9.85"
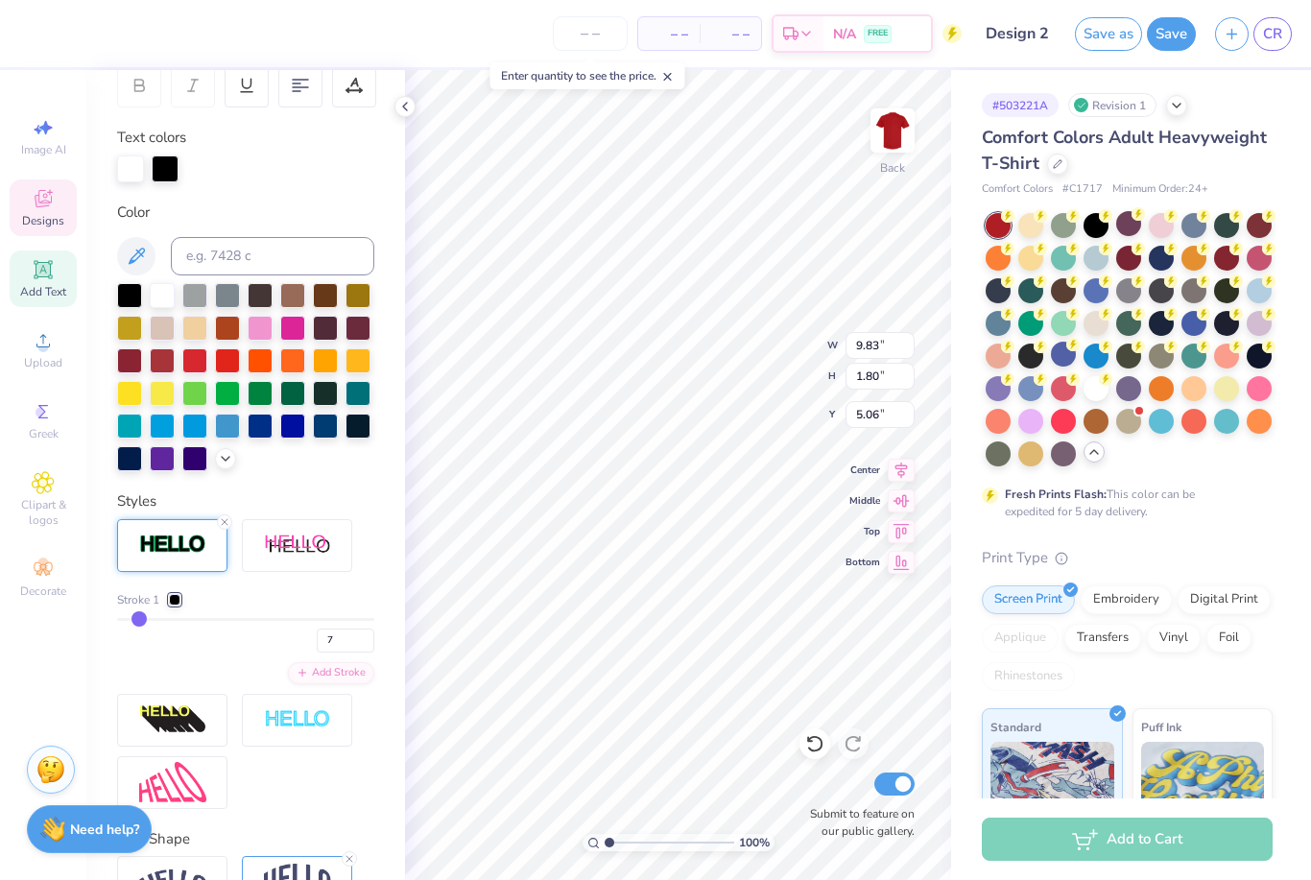
type input "1.81"
type input "9.86"
type input "1.51"
type input "9.56"
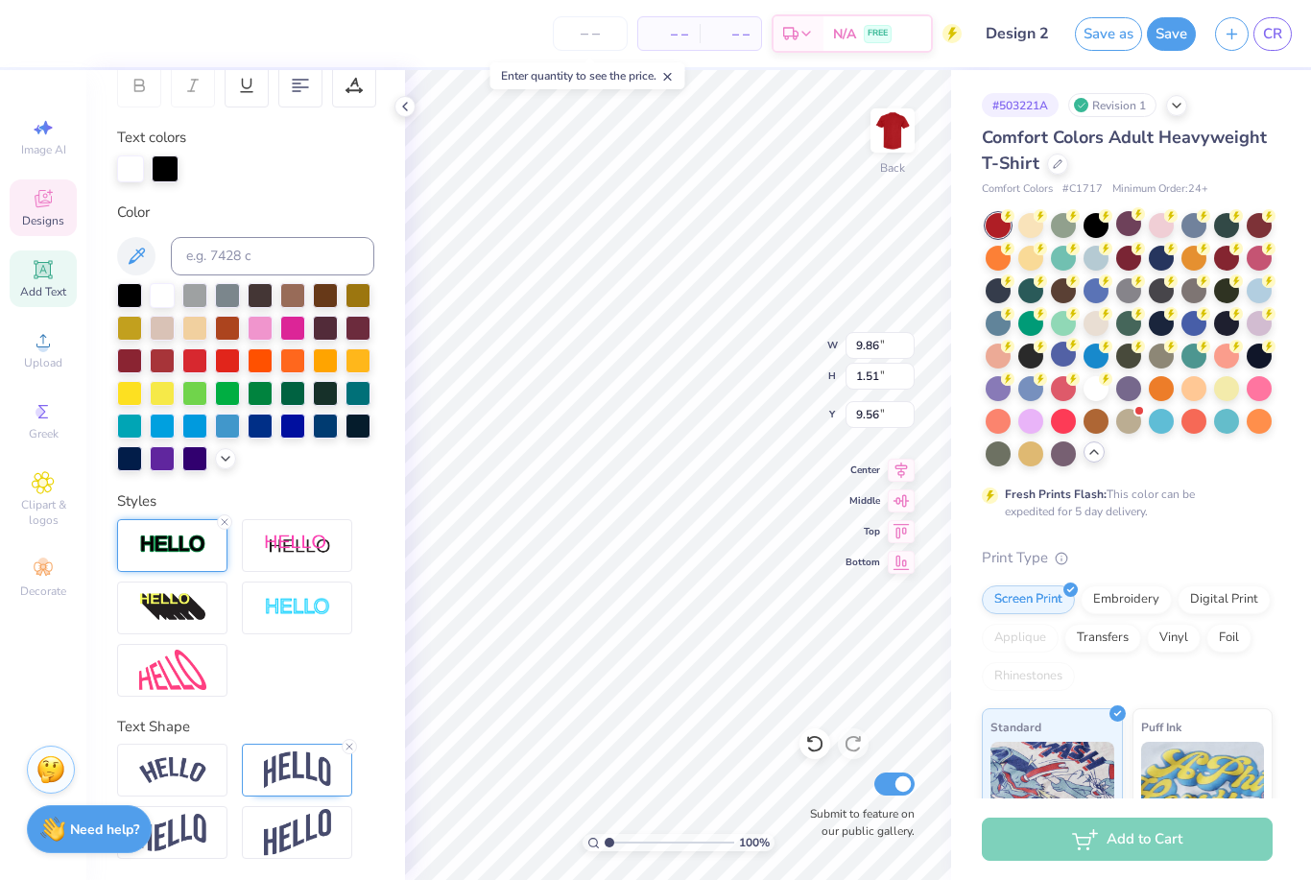
click at [195, 555] on img at bounding box center [172, 545] width 67 height 22
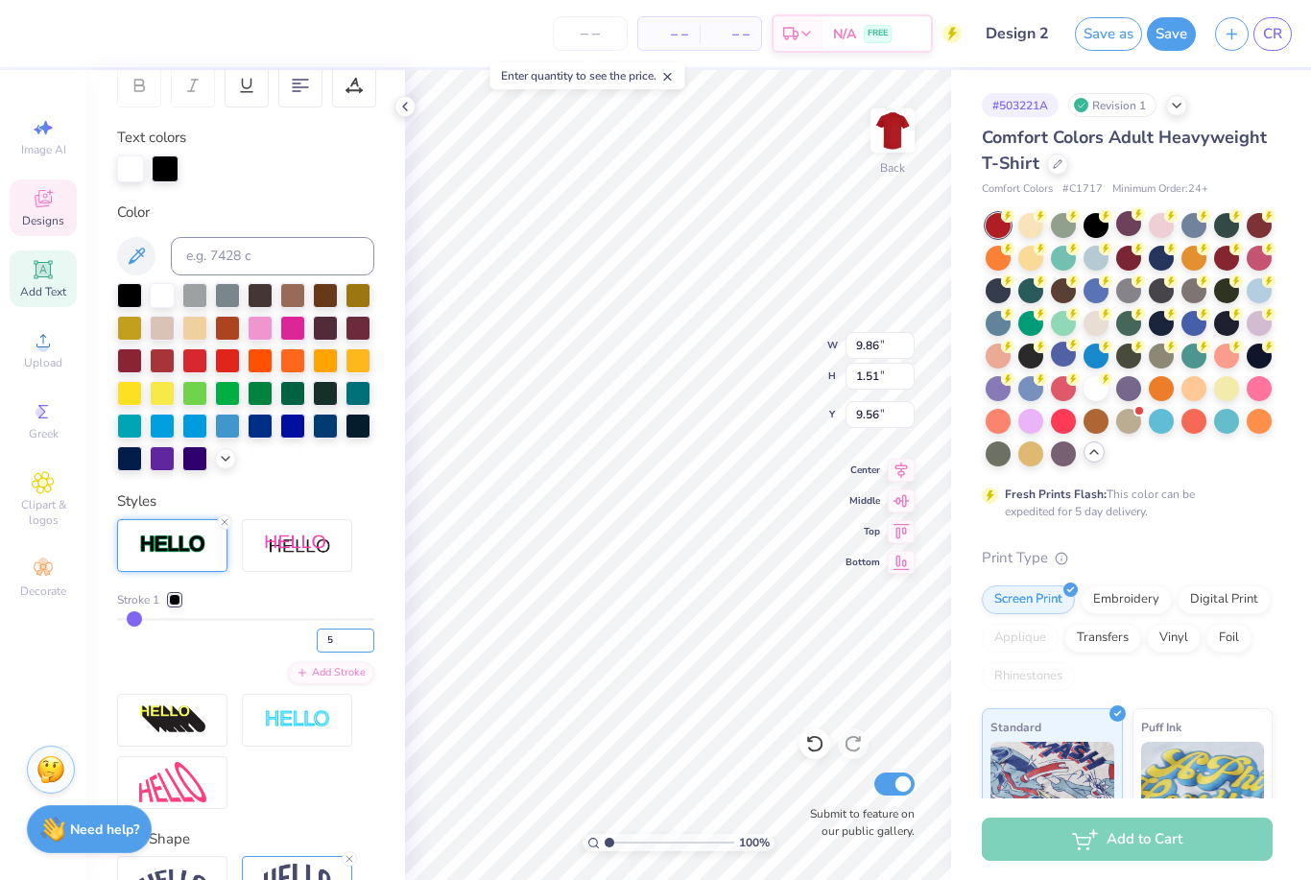
click at [355, 638] on input "5" at bounding box center [346, 641] width 58 height 24
type input "7"
type input "9.87"
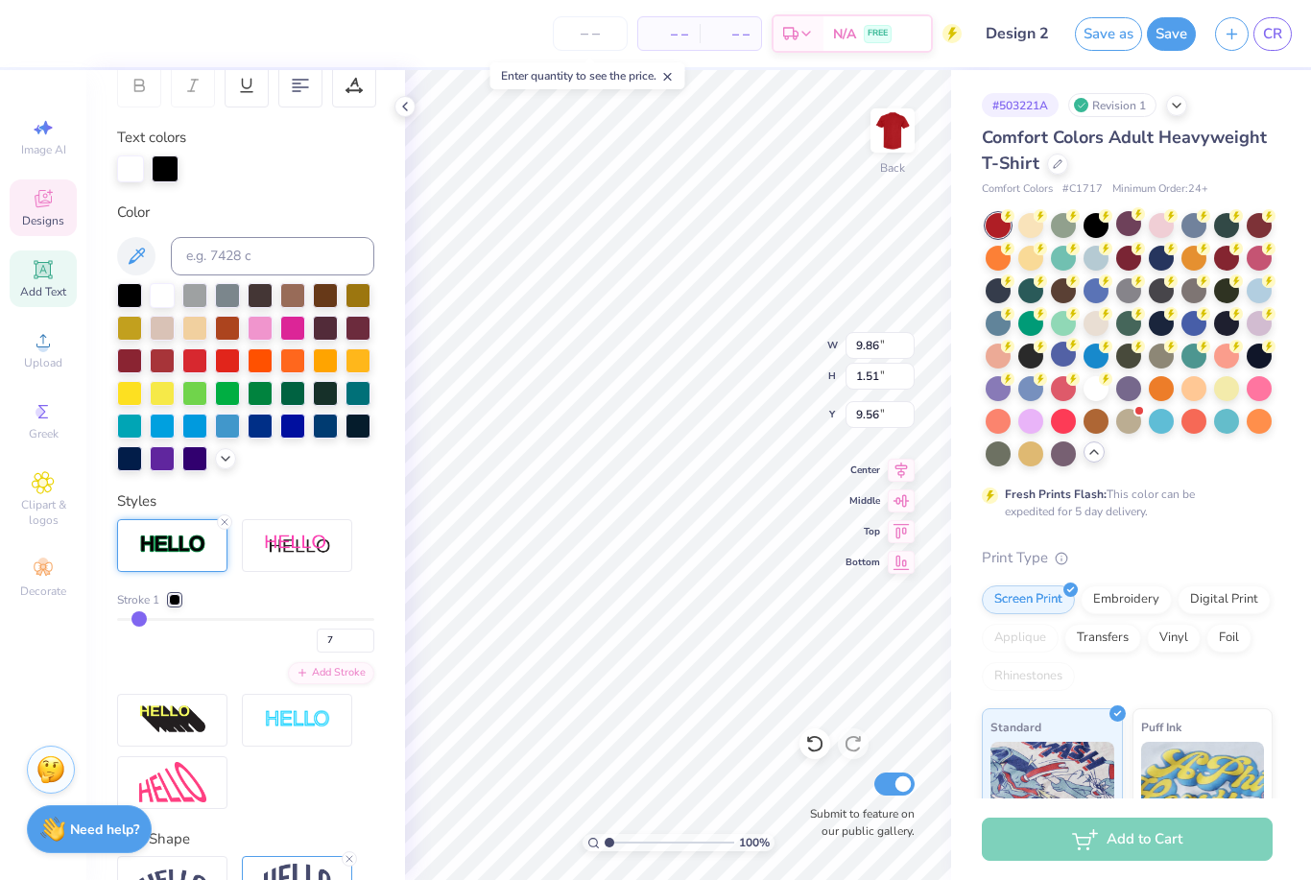
type input "1.53"
click at [407, 111] on icon at bounding box center [404, 106] width 15 height 15
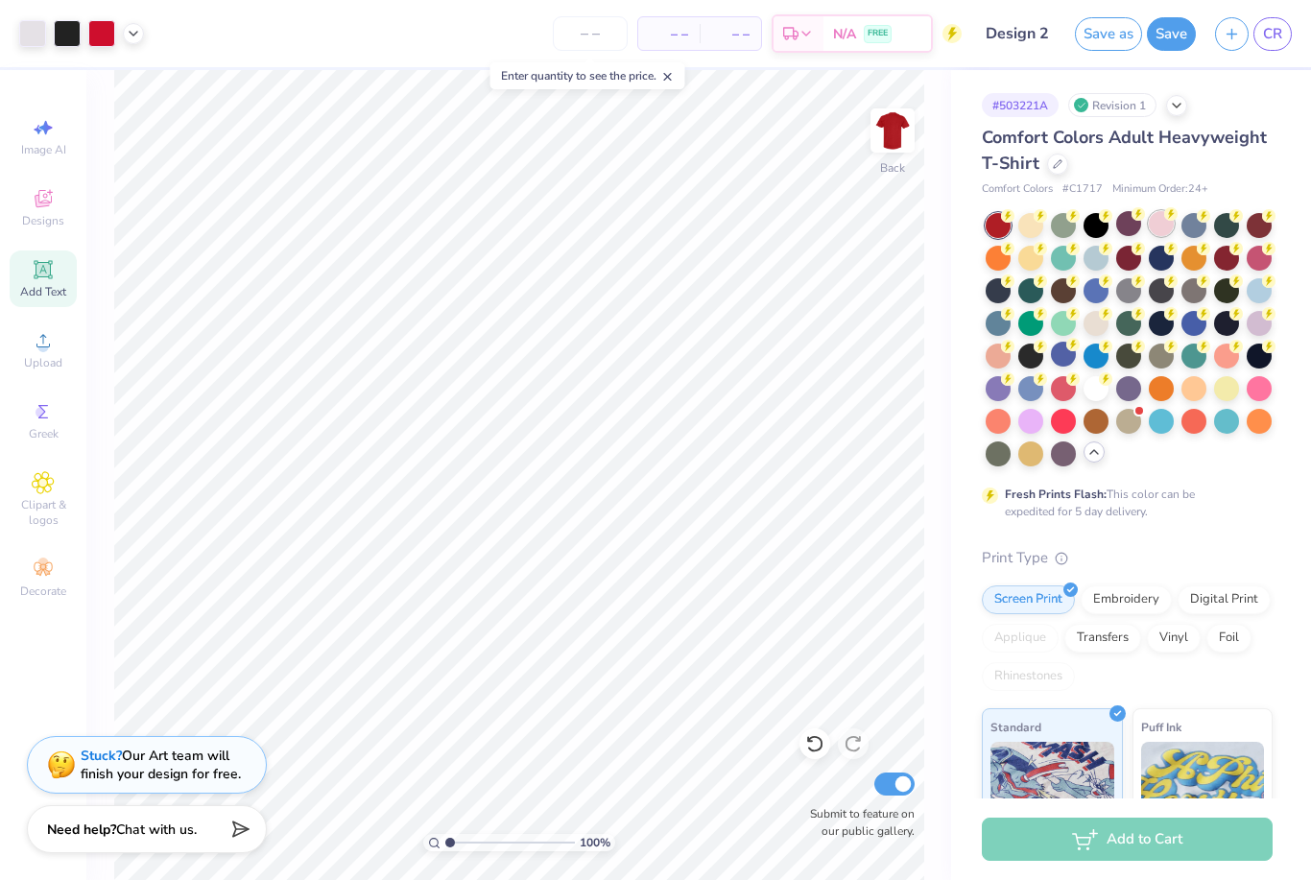
click at [1158, 222] on div at bounding box center [1161, 223] width 25 height 25
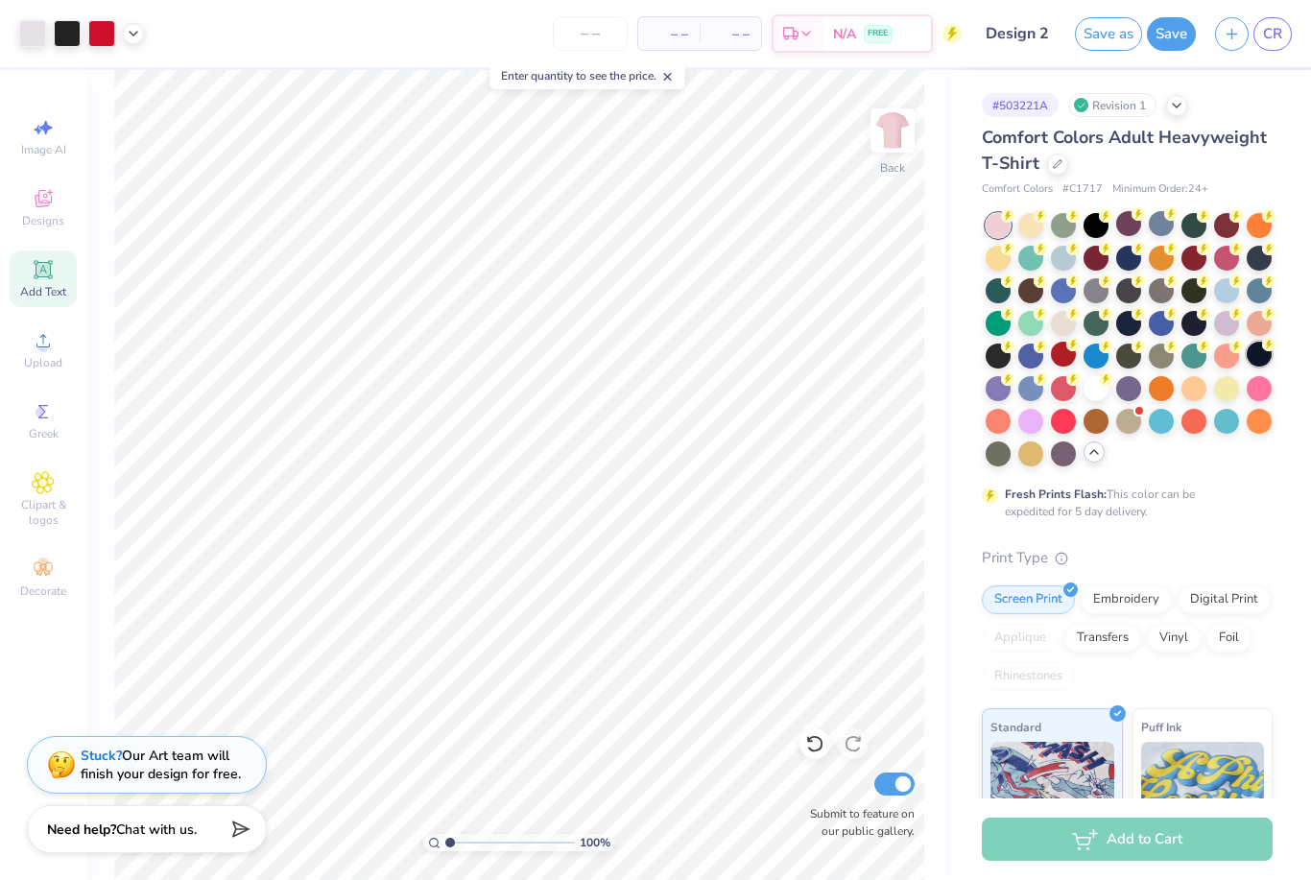
click at [1254, 349] on div at bounding box center [1259, 354] width 25 height 25
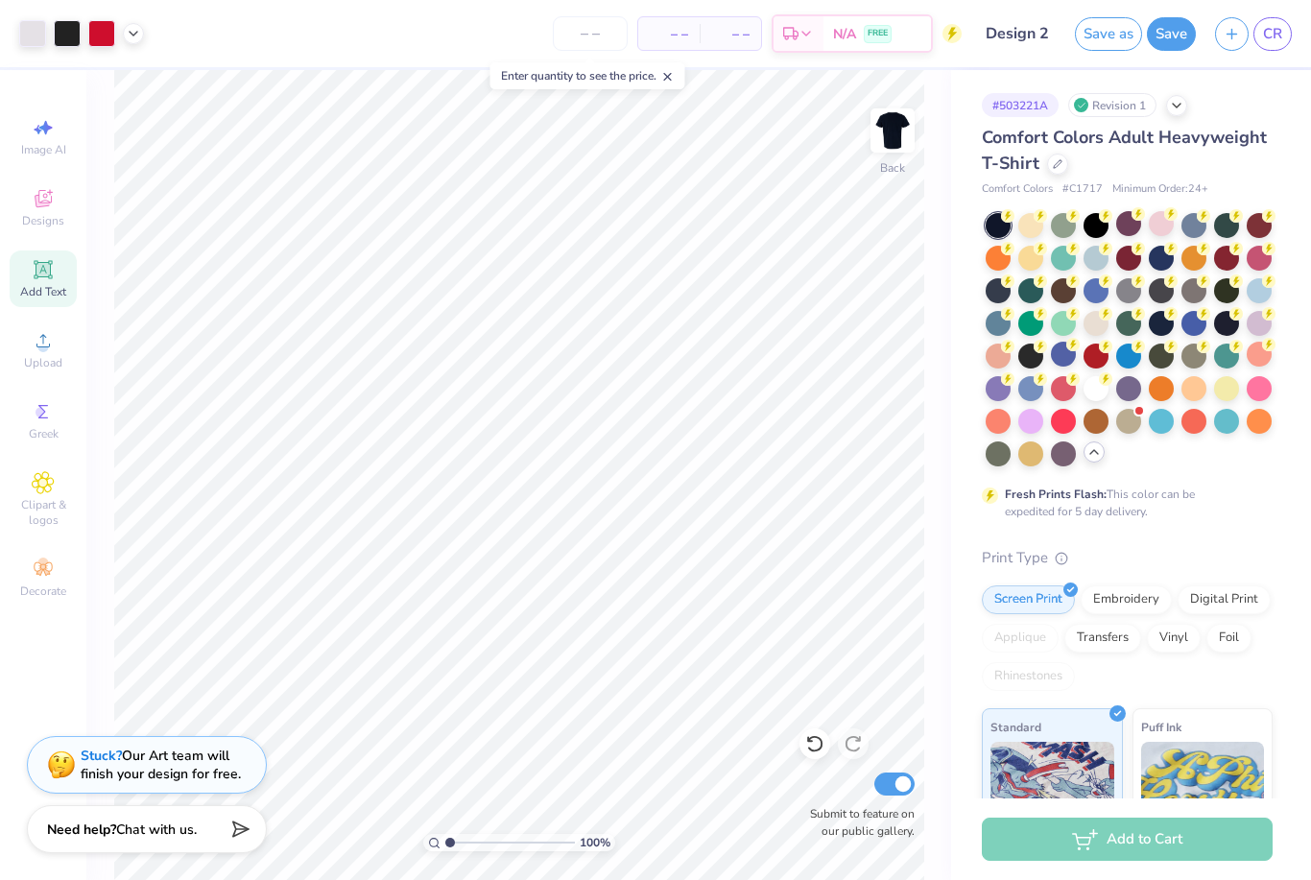
click at [999, 230] on div at bounding box center [998, 225] width 25 height 25
click at [1098, 220] on div at bounding box center [1095, 223] width 25 height 25
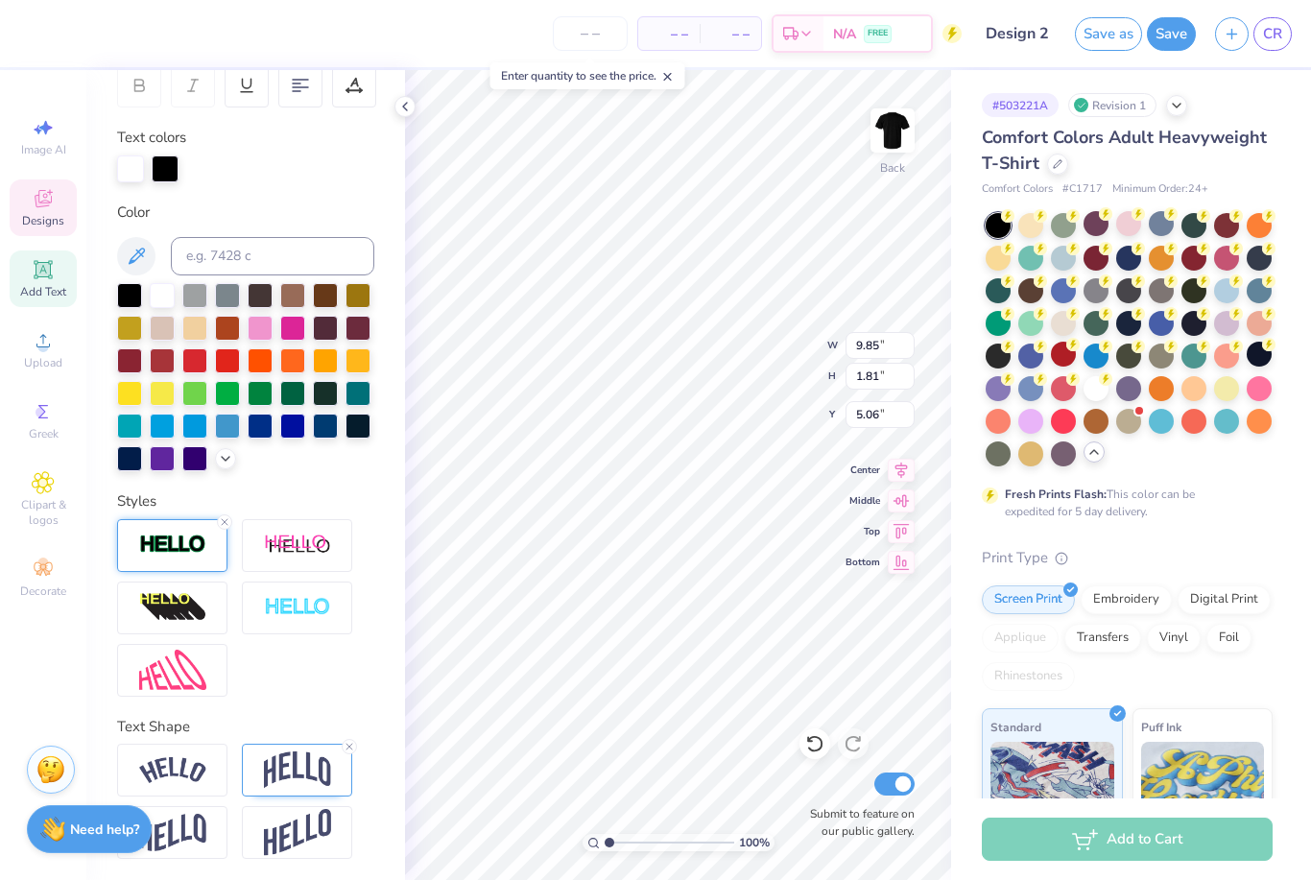
click at [182, 535] on img at bounding box center [172, 545] width 67 height 22
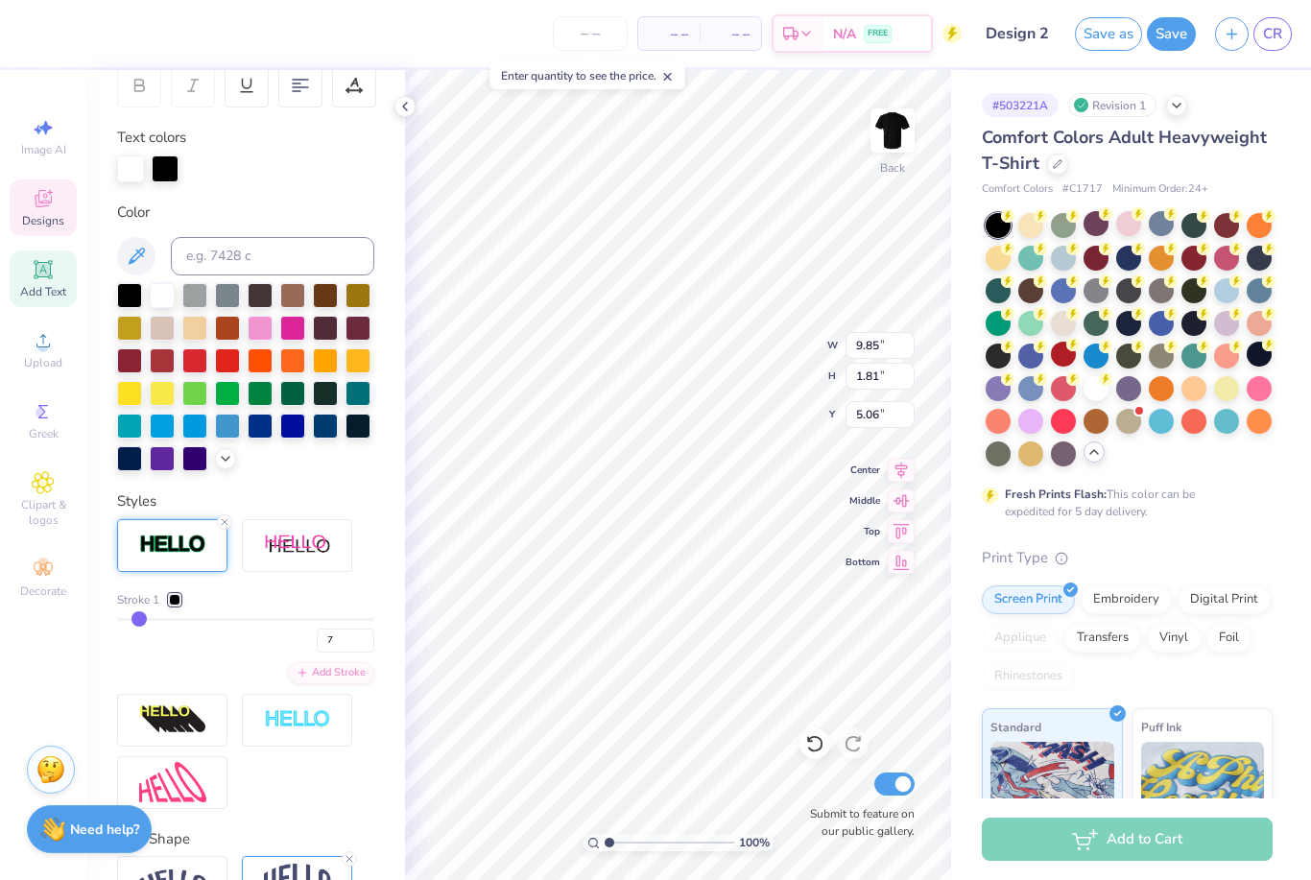
click at [175, 602] on div at bounding box center [175, 600] width 12 height 12
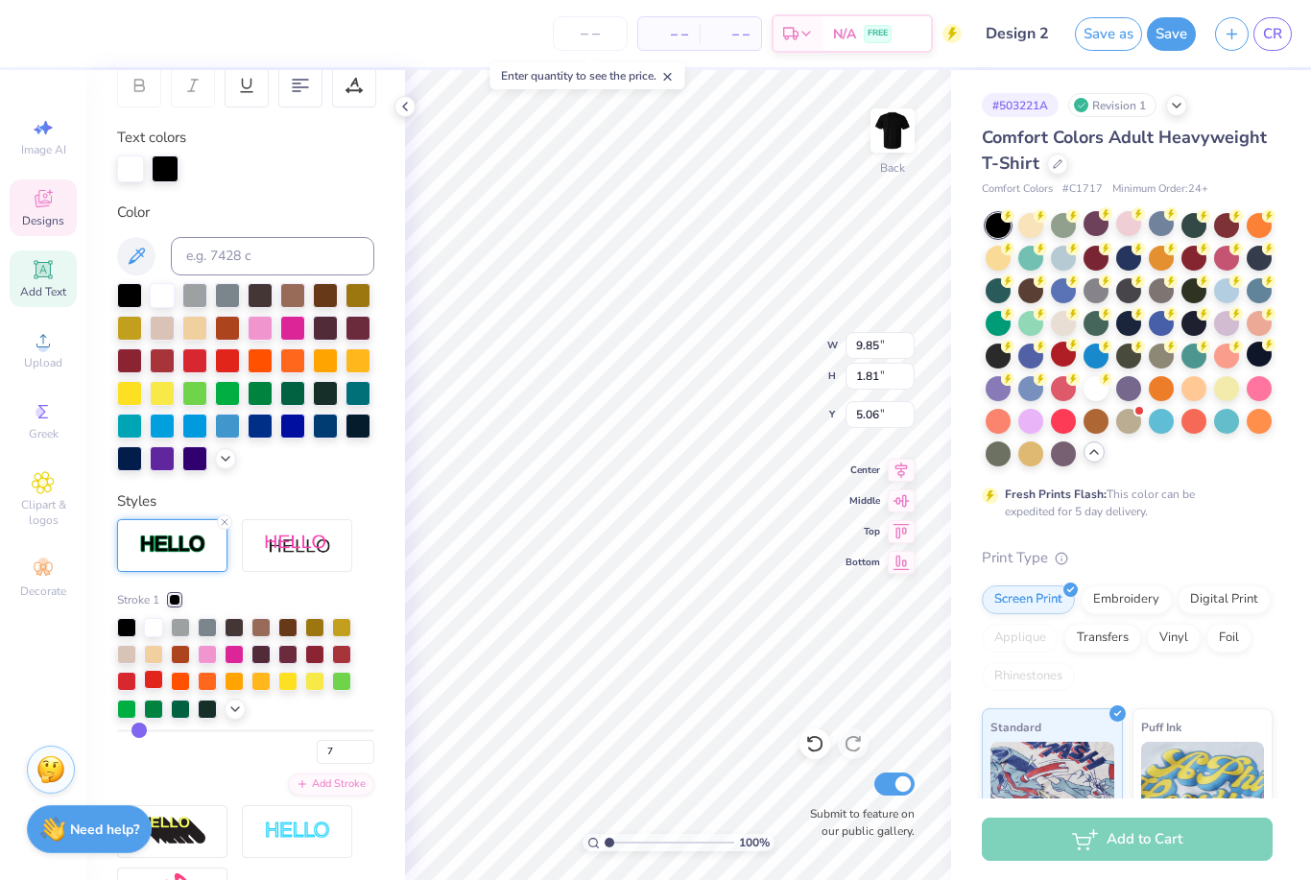
click at [154, 677] on div at bounding box center [153, 679] width 19 height 19
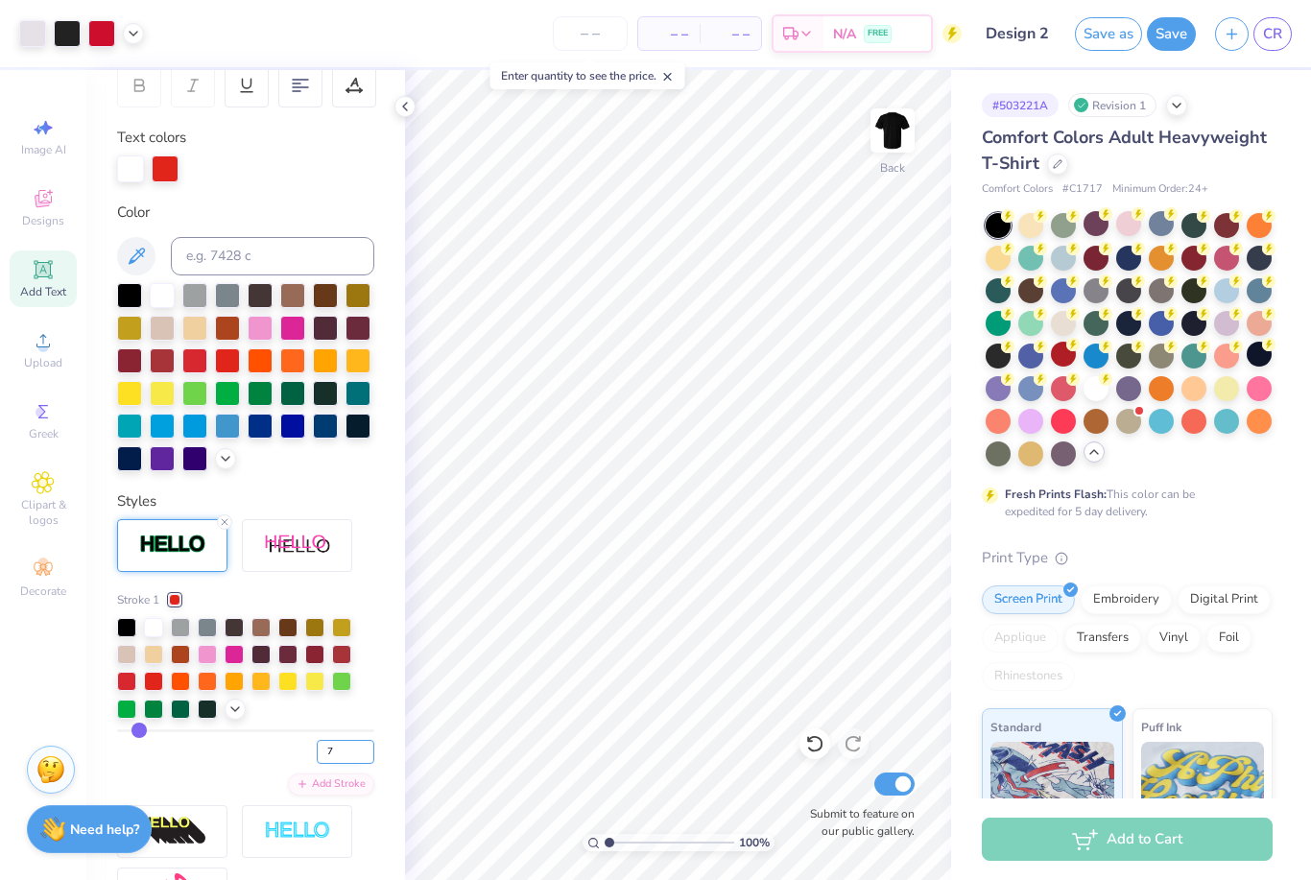
click at [351, 762] on input "7" at bounding box center [346, 752] width 58 height 24
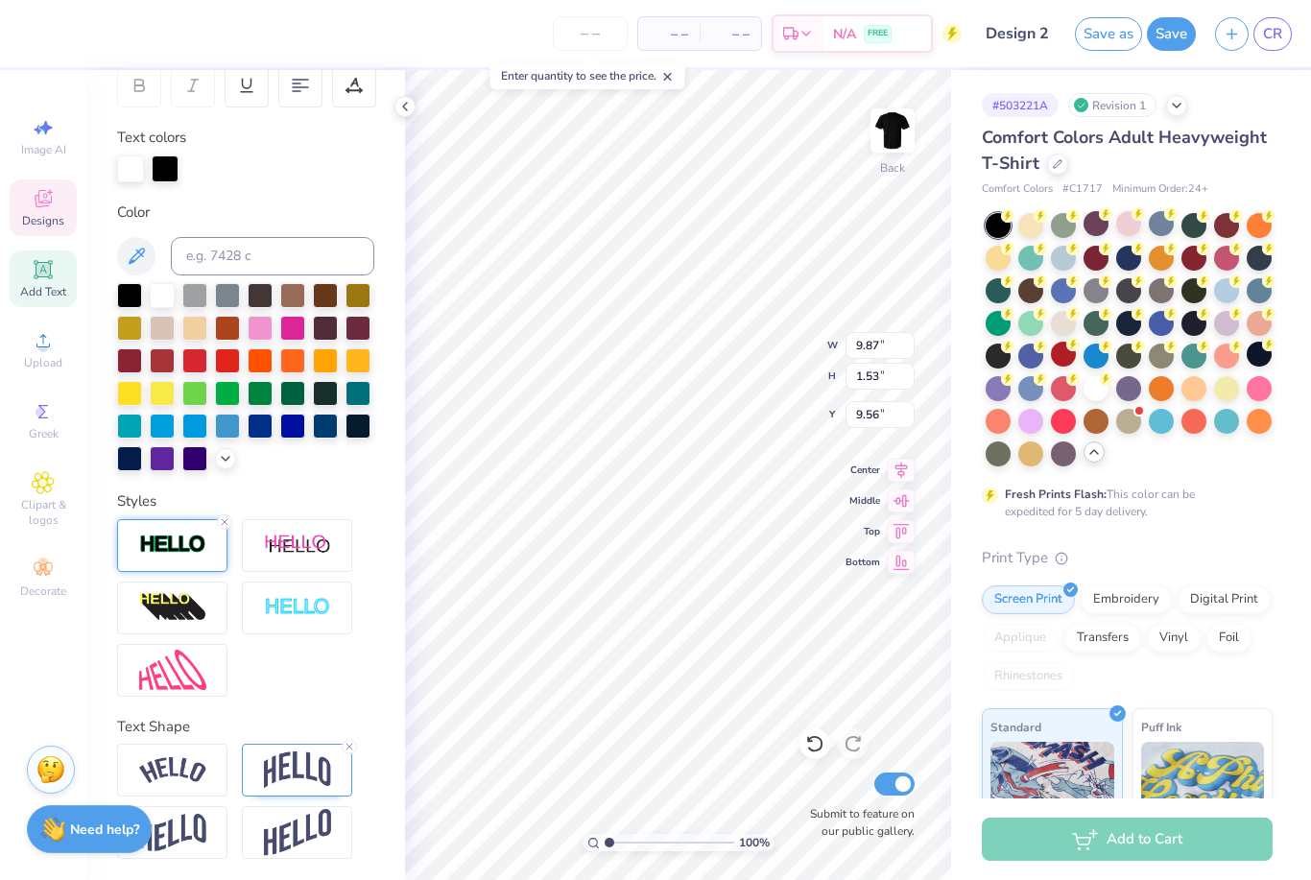
click at [194, 547] on img at bounding box center [172, 545] width 67 height 22
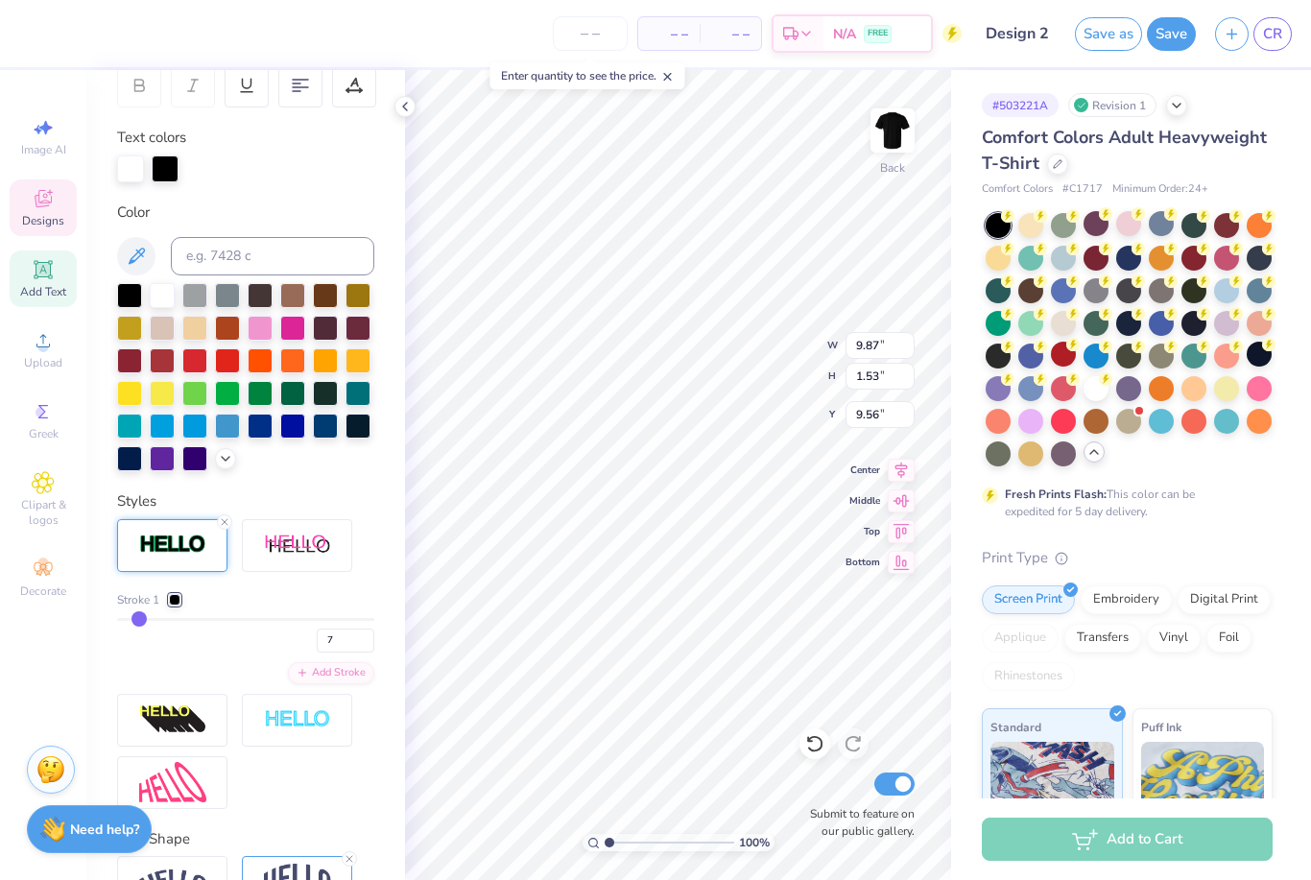
click at [172, 597] on div at bounding box center [175, 600] width 12 height 12
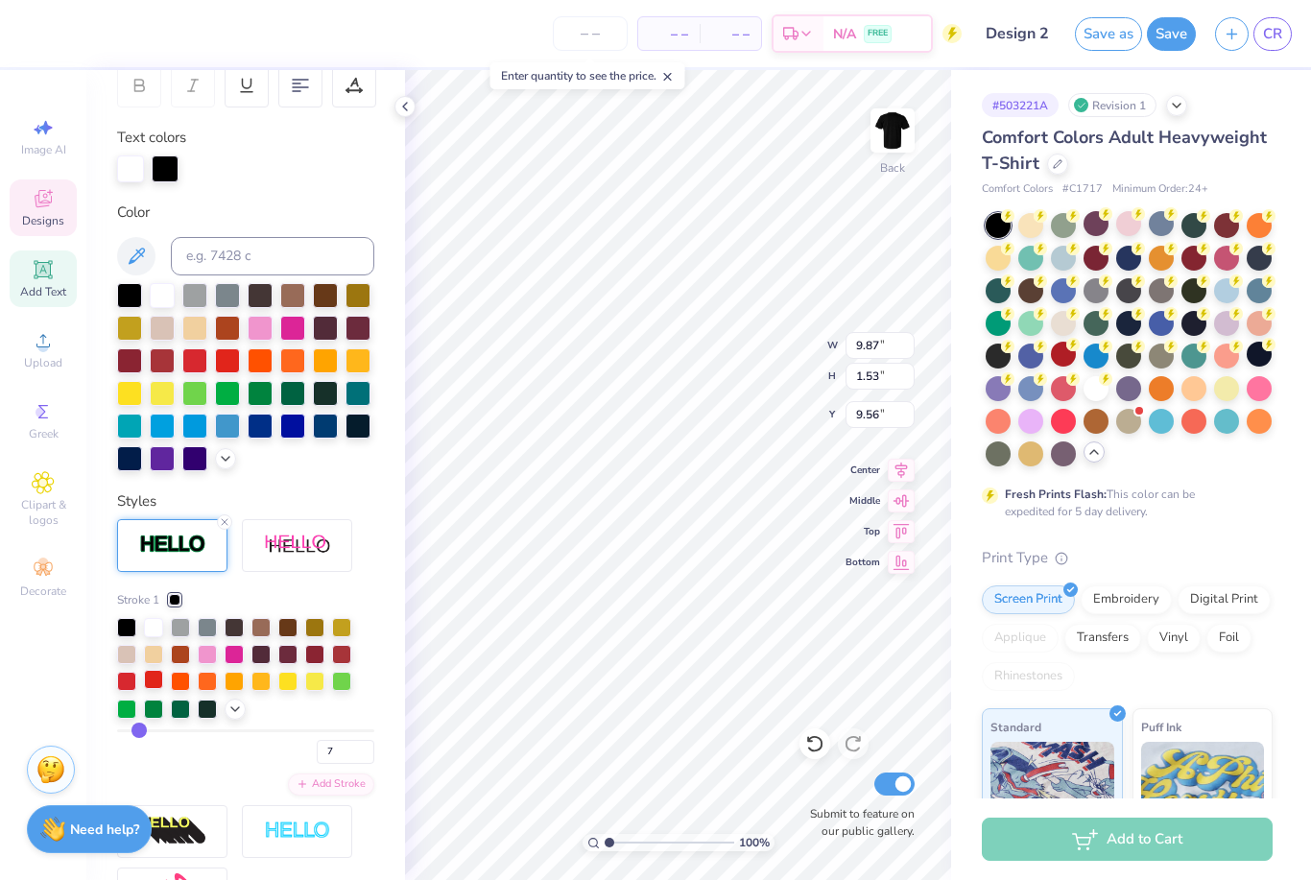
click at [152, 686] on div at bounding box center [153, 679] width 19 height 19
